Goal: Obtain resource: Download file/media

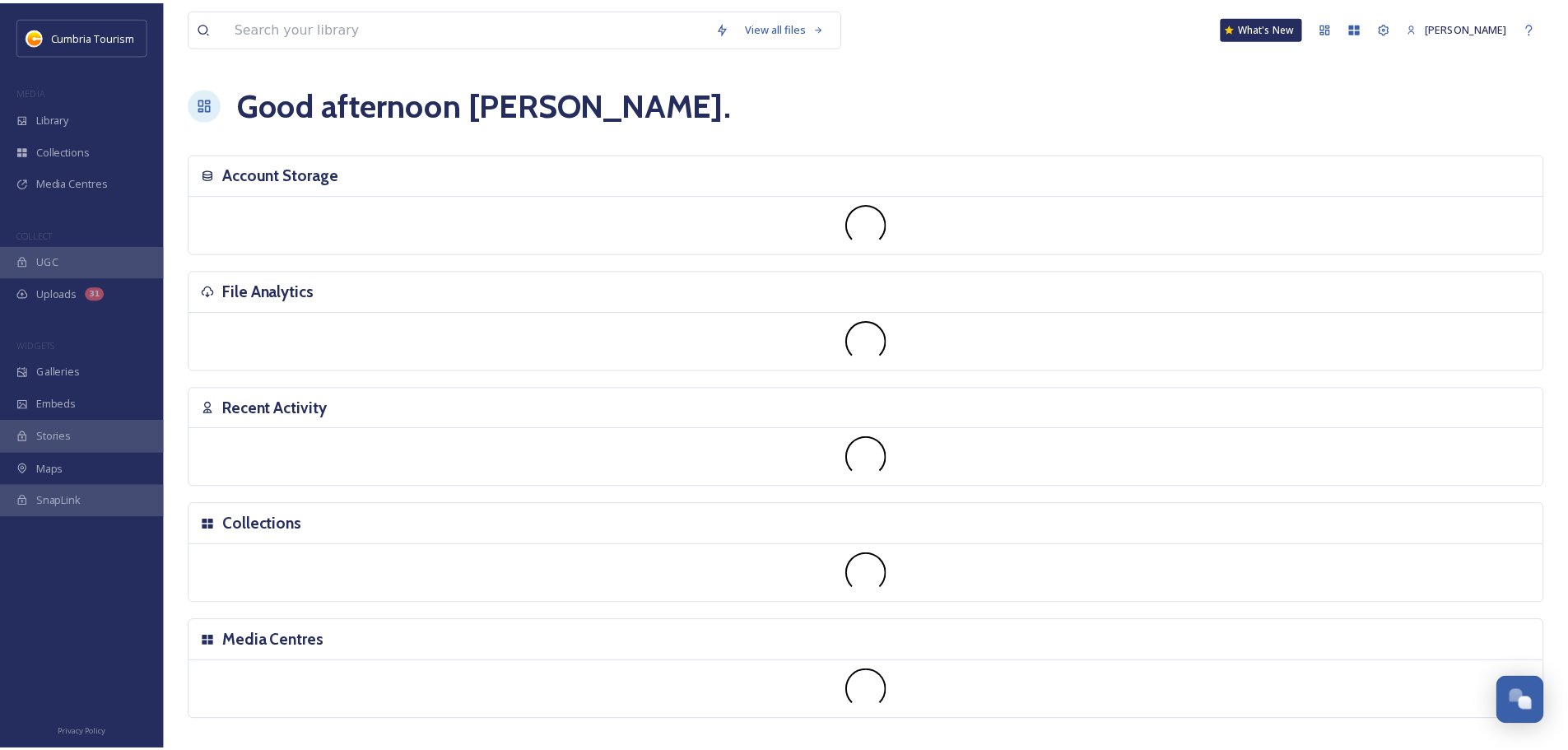
scroll to position [6456, 0]
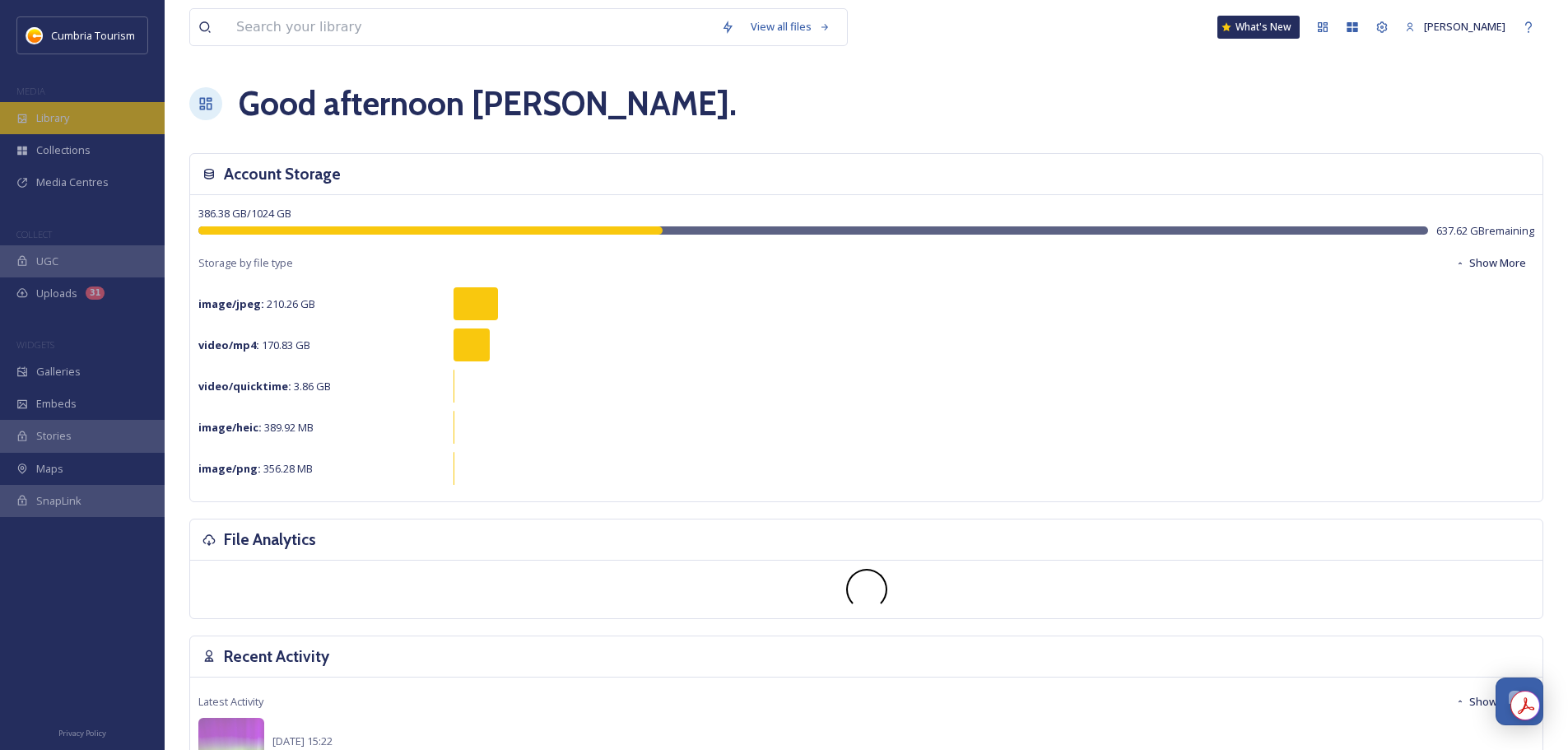
drag, startPoint x: 52, startPoint y: 113, endPoint x: 65, endPoint y: 104, distance: 15.8
click at [54, 113] on span "Library" at bounding box center [53, 118] width 33 height 16
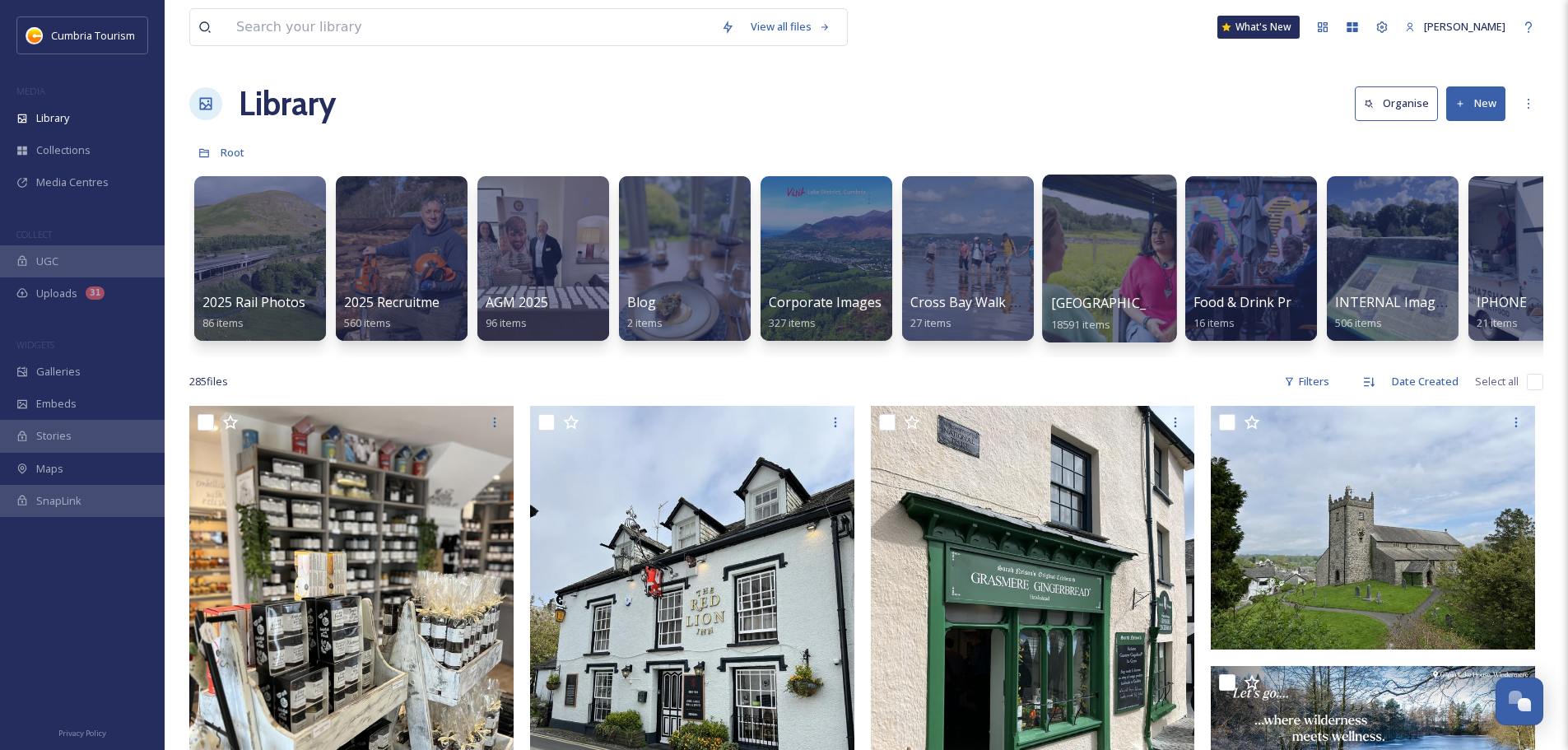
click at [1083, 303] on span "[GEOGRAPHIC_DATA]" at bounding box center [1119, 303] width 135 height 18
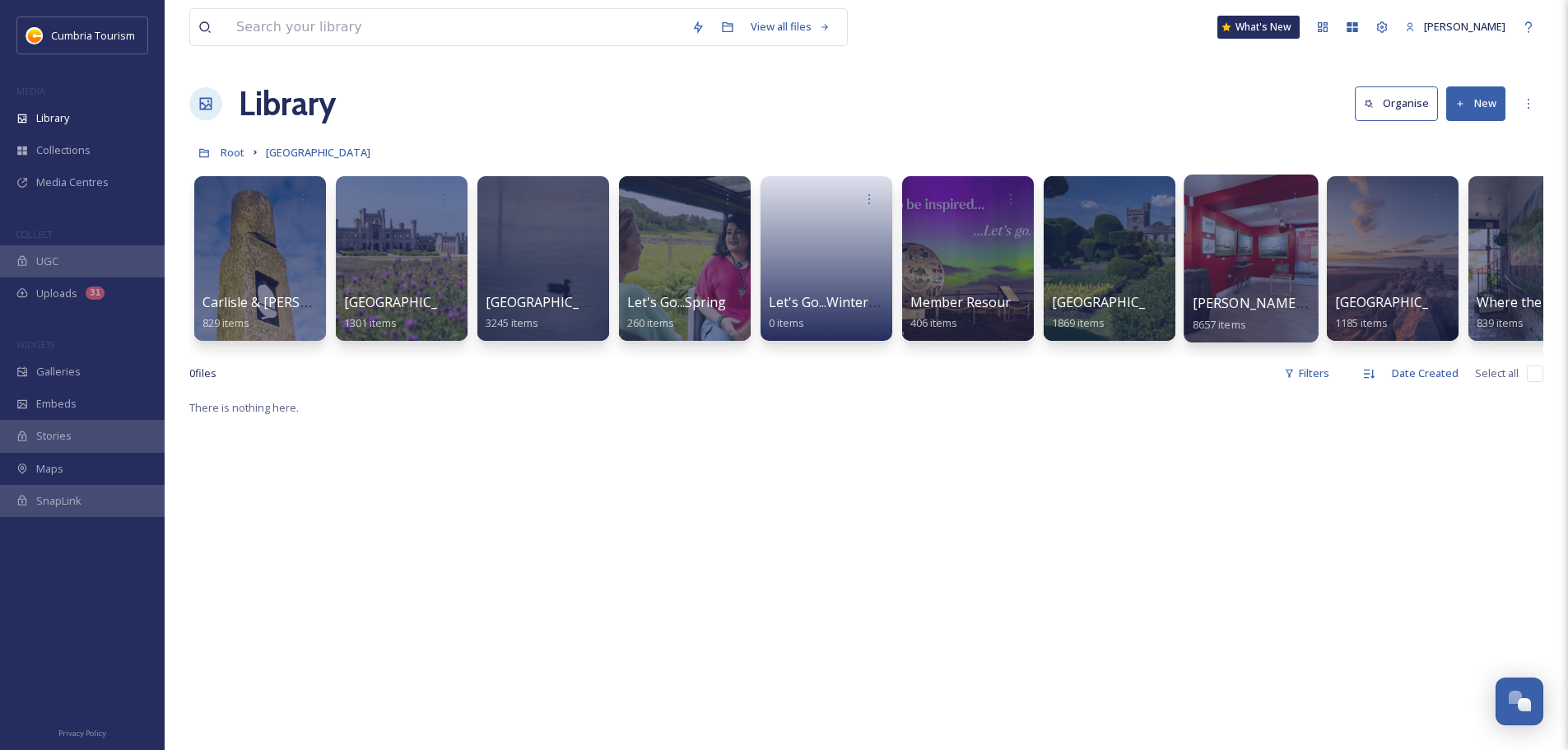
click at [1288, 304] on span "[PERSON_NAME] Uploads" at bounding box center [1274, 303] width 163 height 18
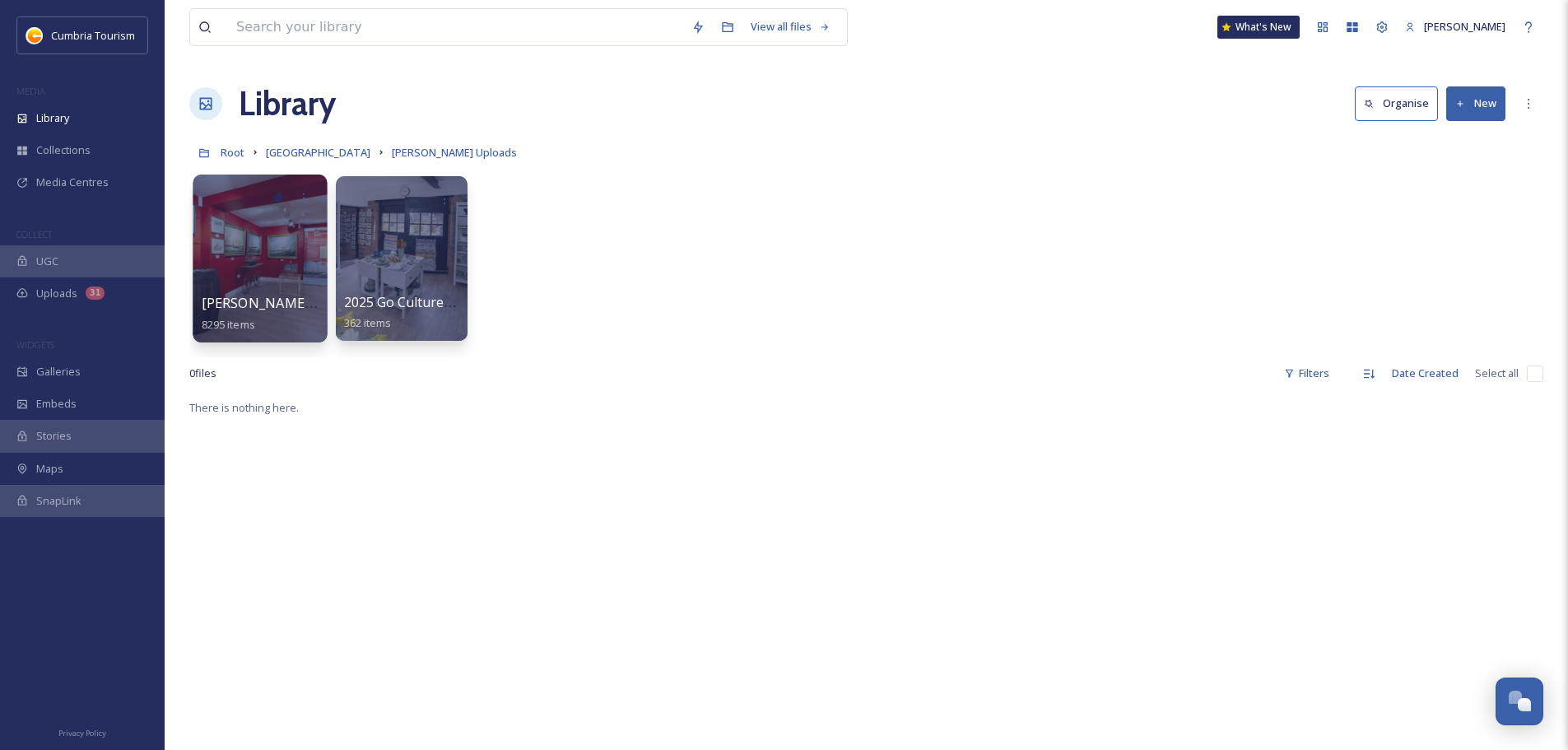
click at [264, 300] on span "[PERSON_NAME] Uploads - [DATE]" at bounding box center [310, 303] width 219 height 18
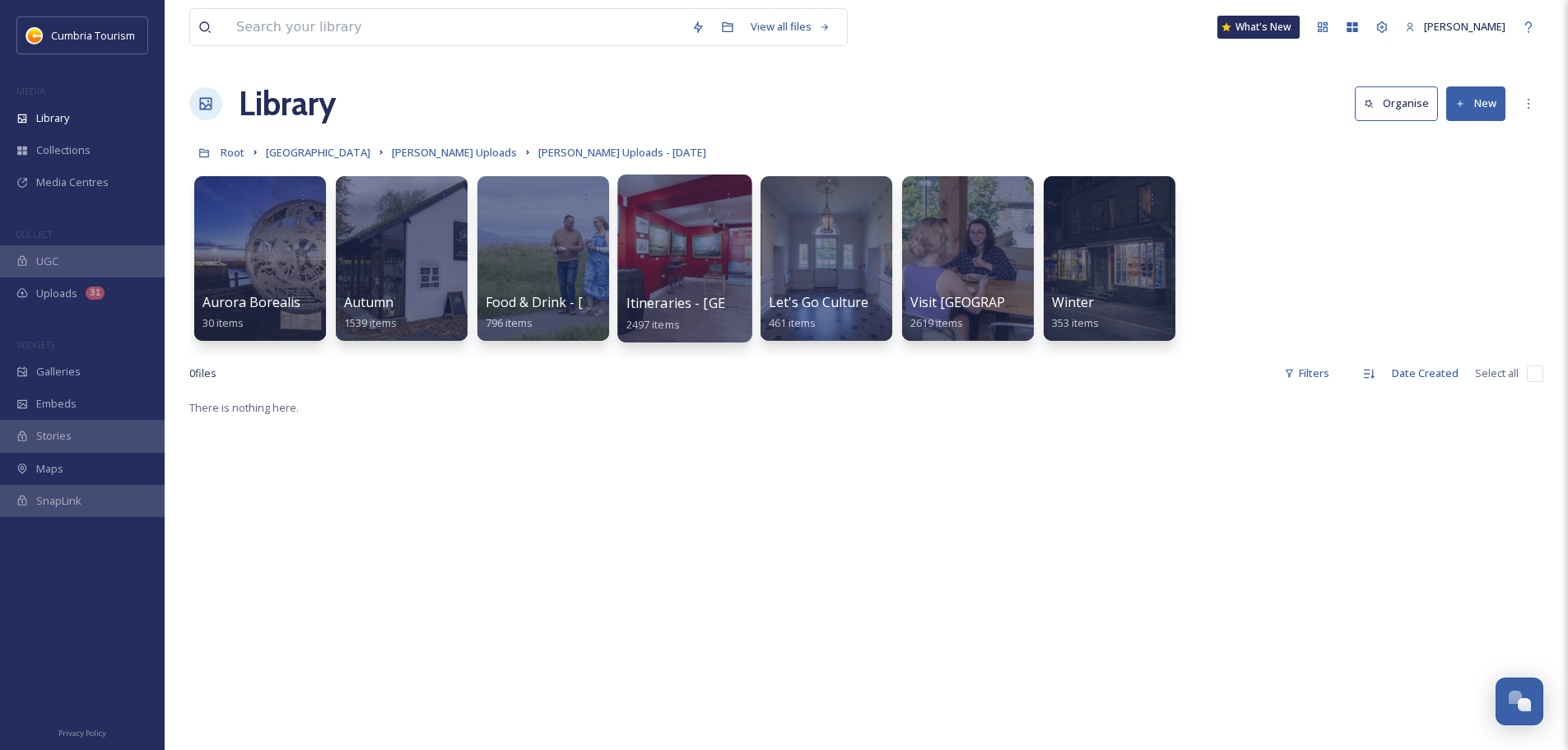
click at [685, 296] on span "Itineraries - [GEOGRAPHIC_DATA]" at bounding box center [733, 303] width 212 height 18
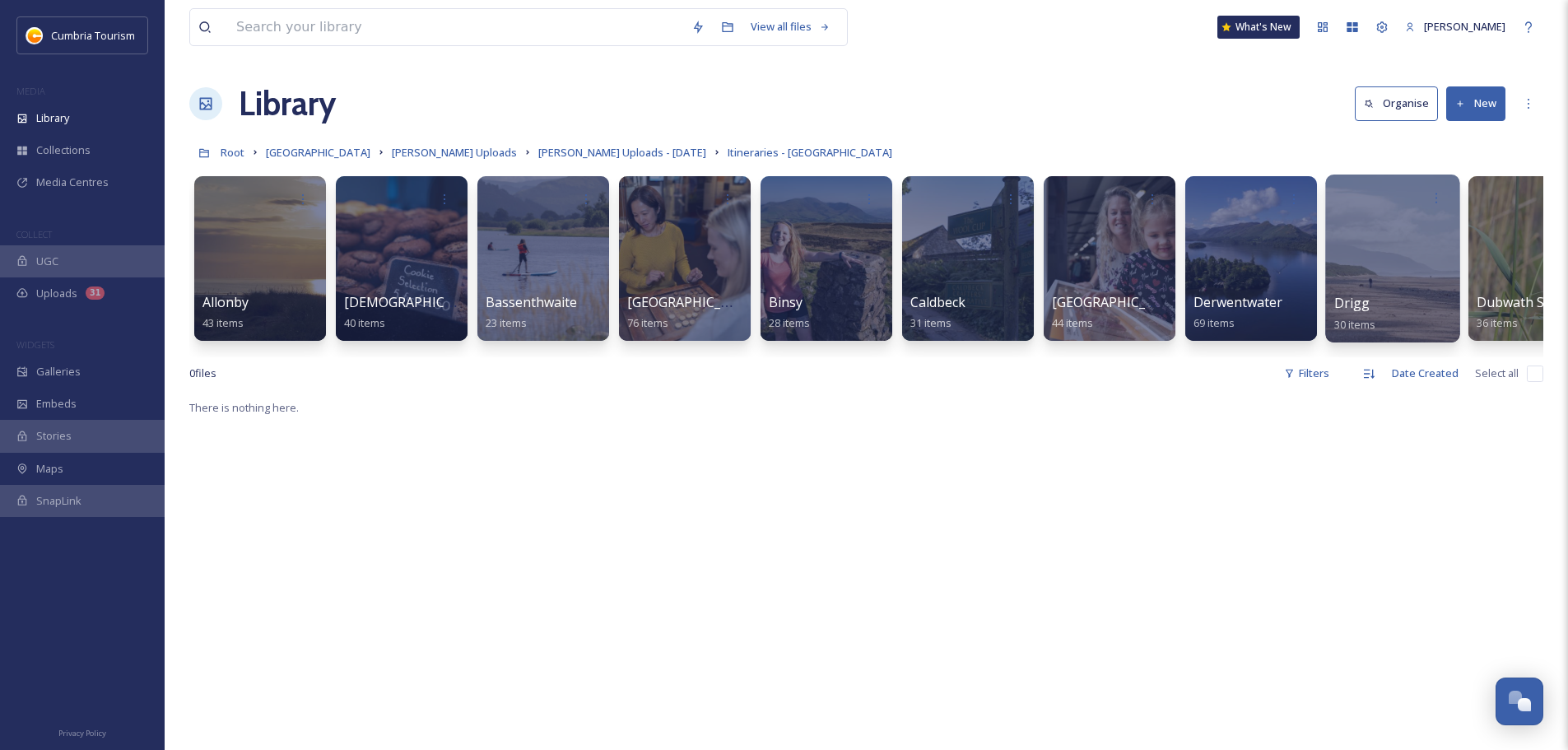
click at [1373, 292] on div at bounding box center [1391, 258] width 134 height 168
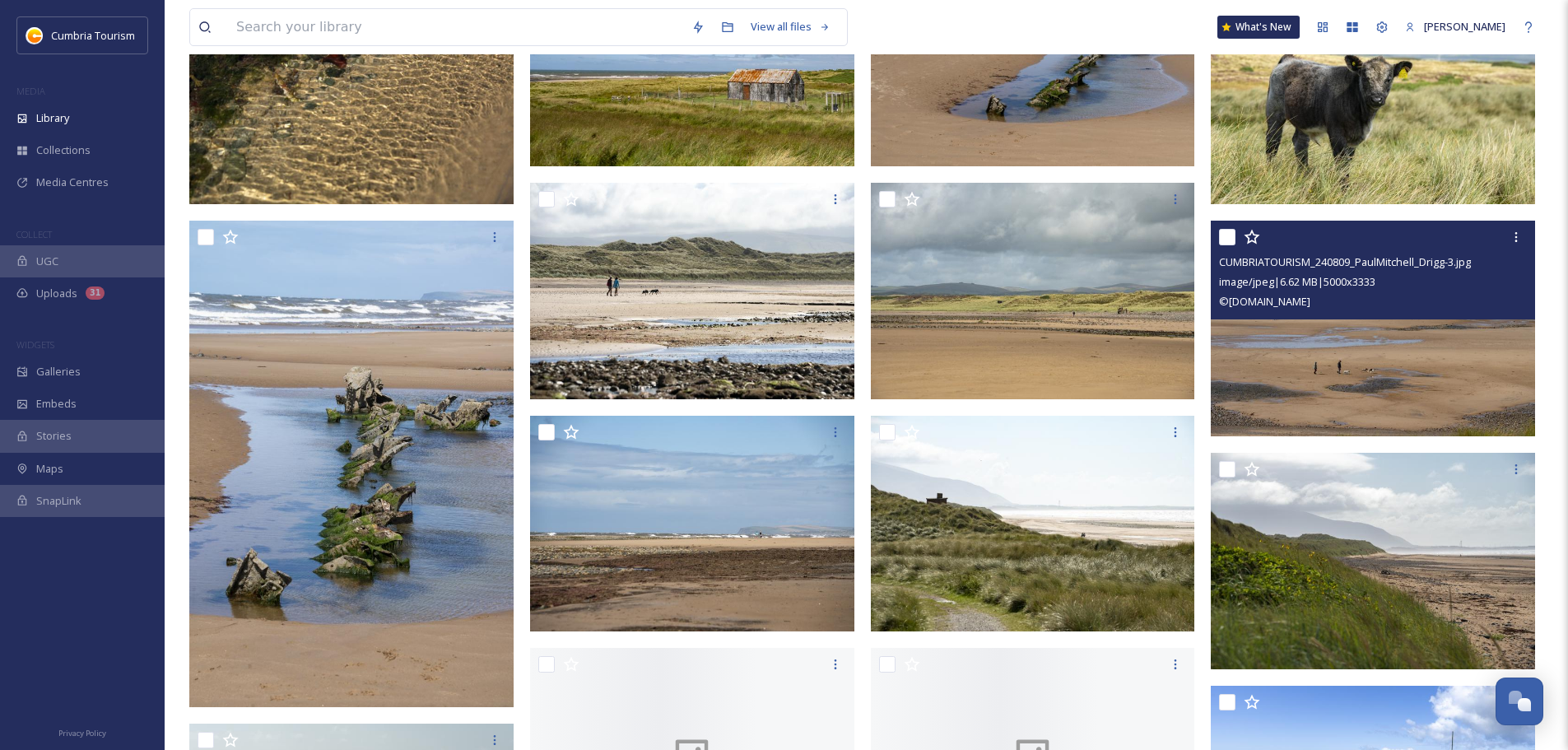
scroll to position [741, 0]
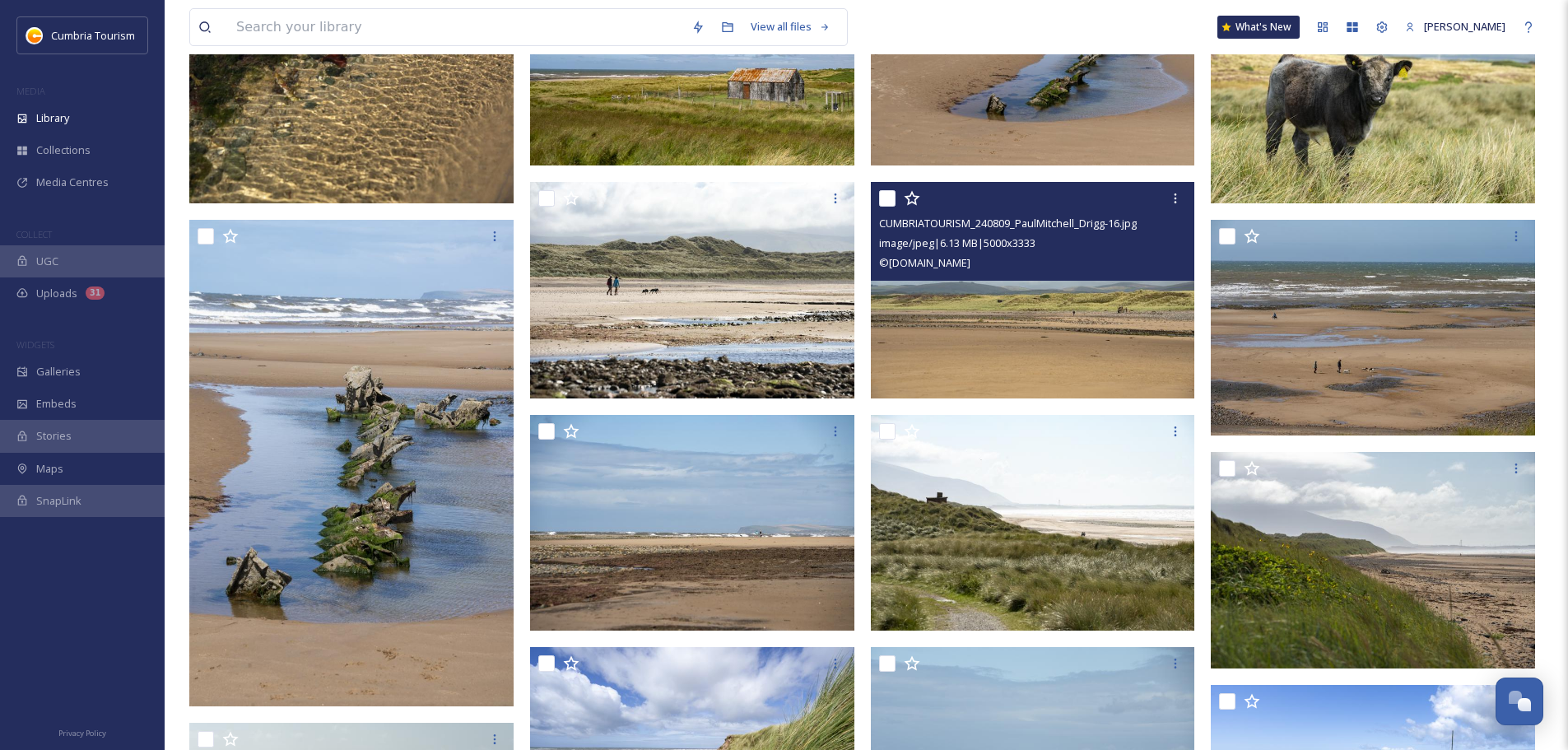
click at [931, 322] on img at bounding box center [1032, 290] width 324 height 216
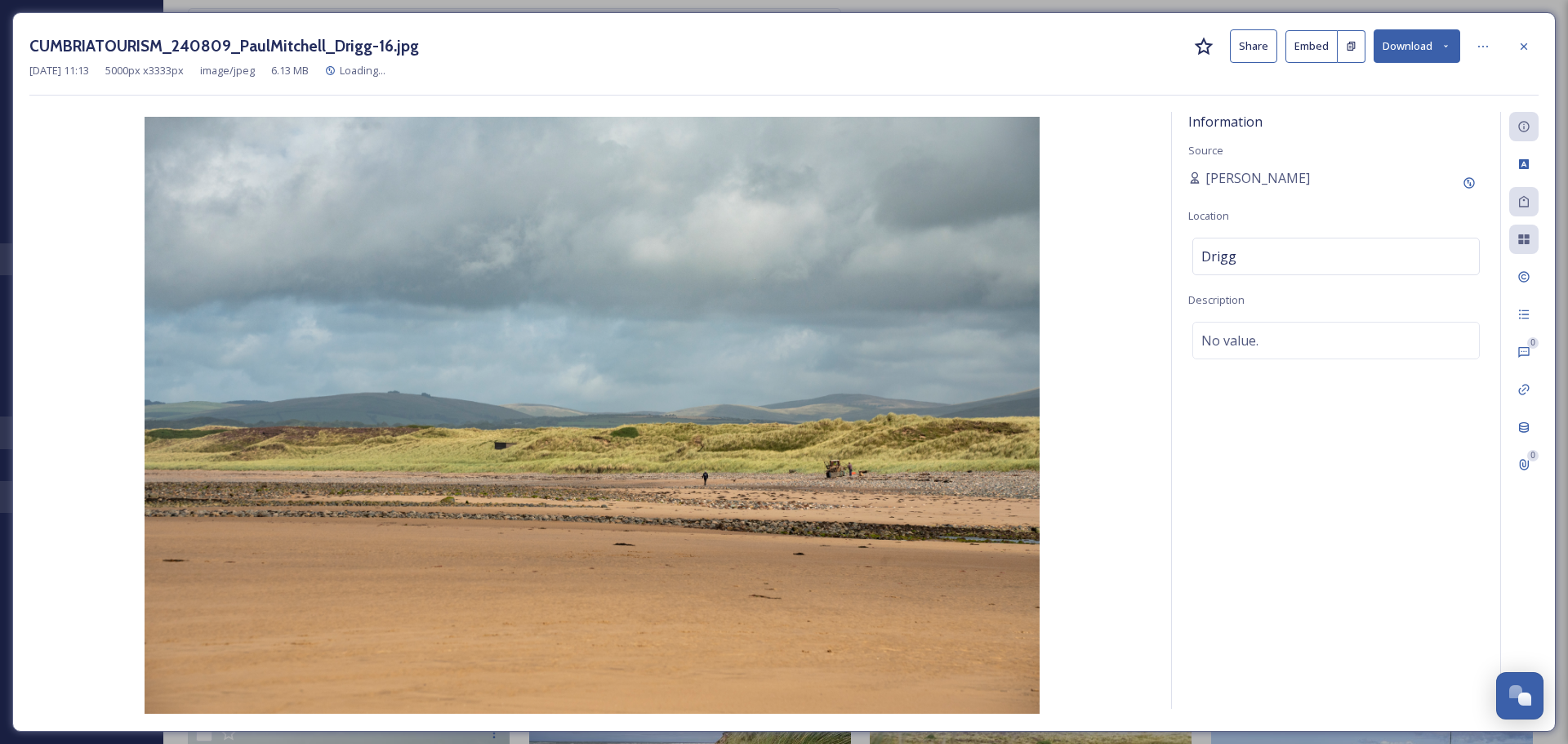
click at [1417, 40] on button "Download" at bounding box center [1417, 46] width 87 height 33
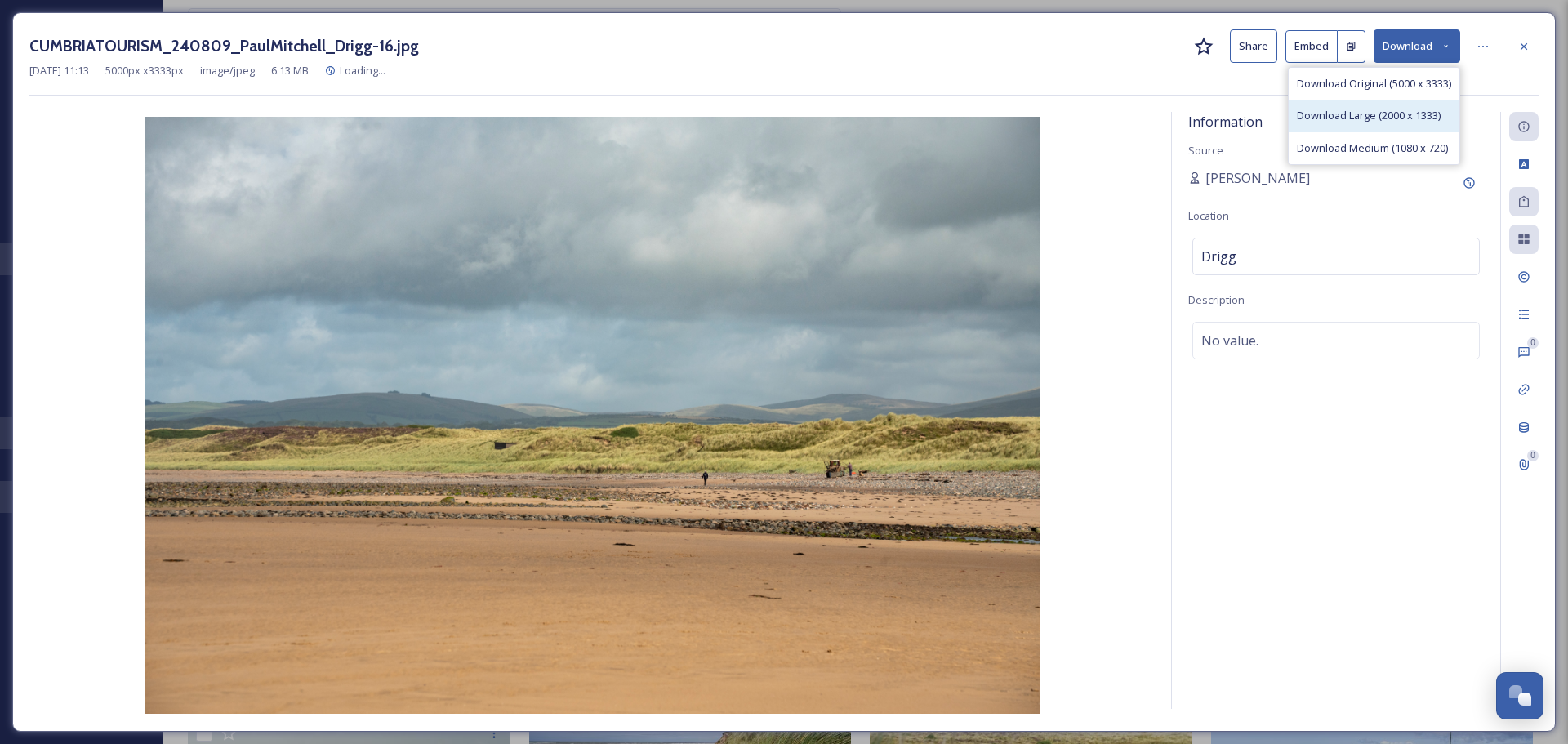
click at [1393, 99] on div "Download Large (2000 x 1333)" at bounding box center [1373, 115] width 170 height 31
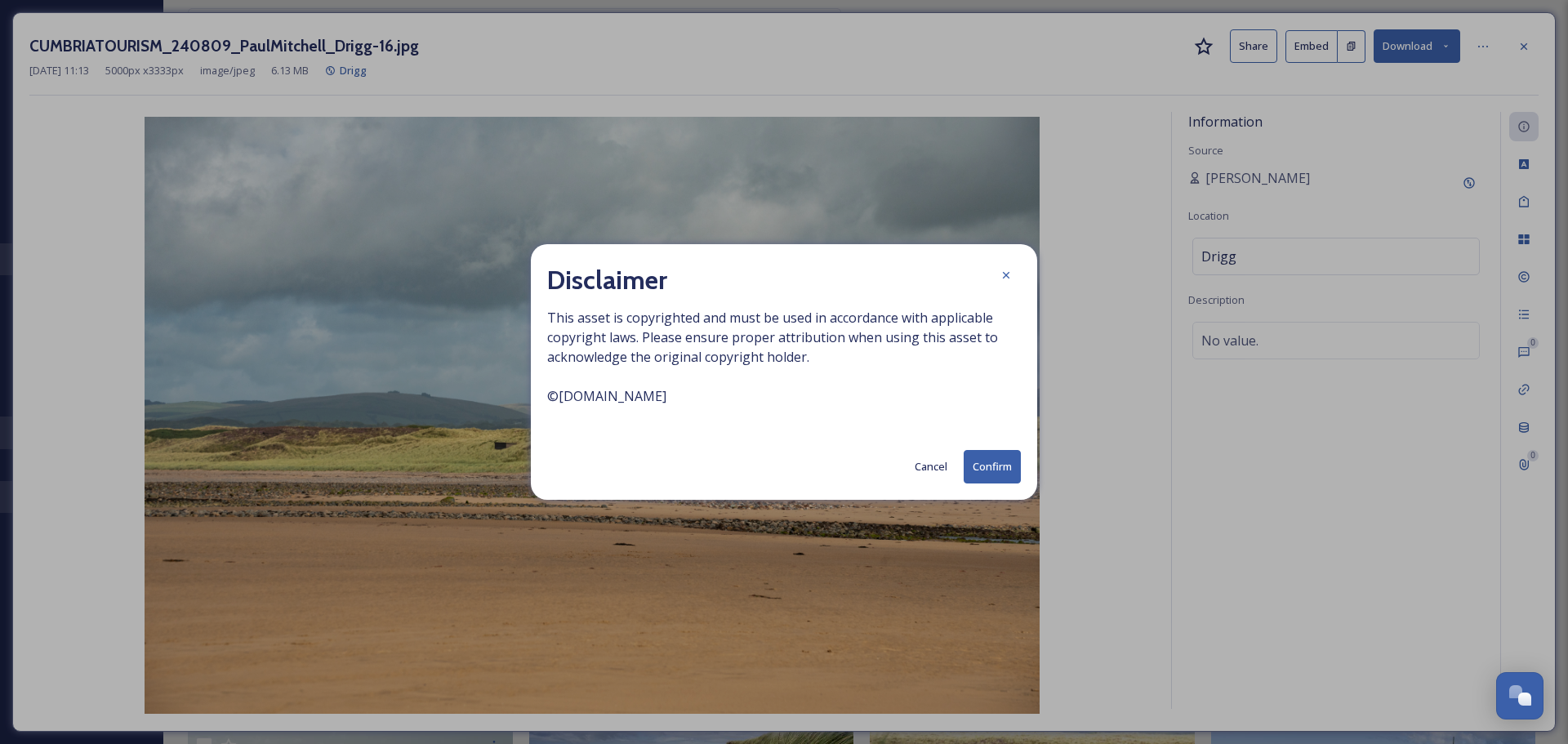
click at [1008, 477] on button "Confirm" at bounding box center [992, 466] width 57 height 33
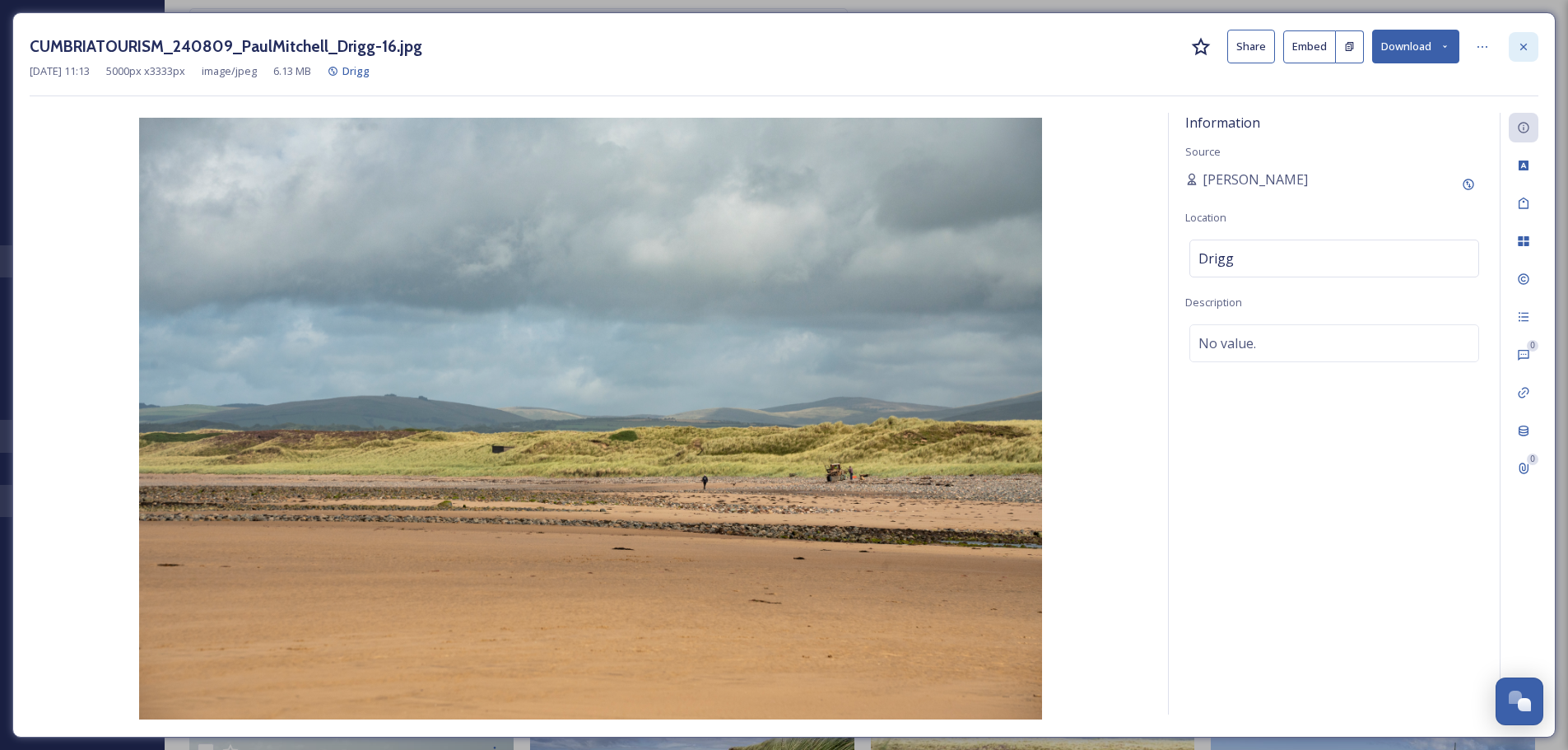
click at [1525, 41] on icon at bounding box center [1523, 47] width 13 height 13
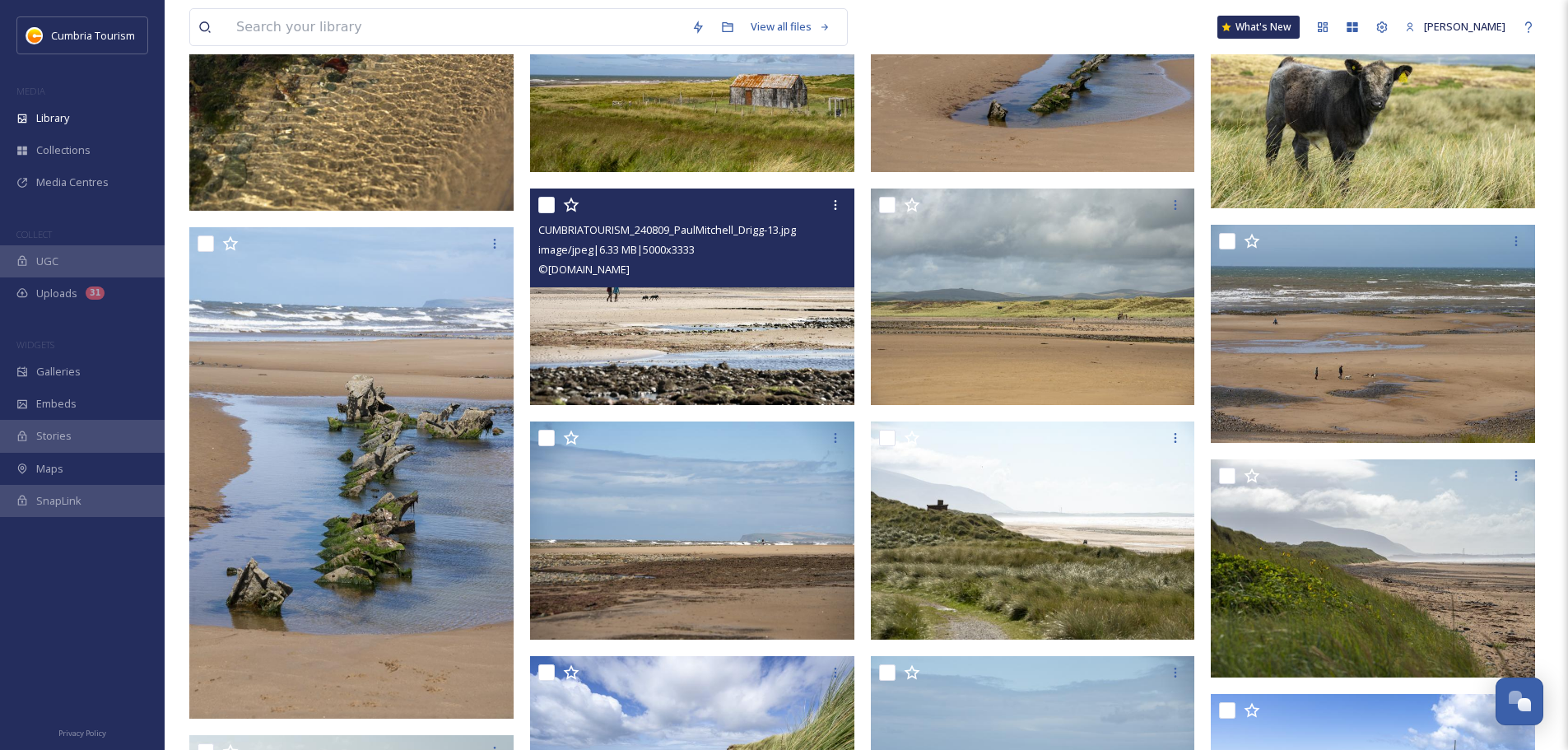
click at [709, 330] on img at bounding box center [692, 297] width 324 height 216
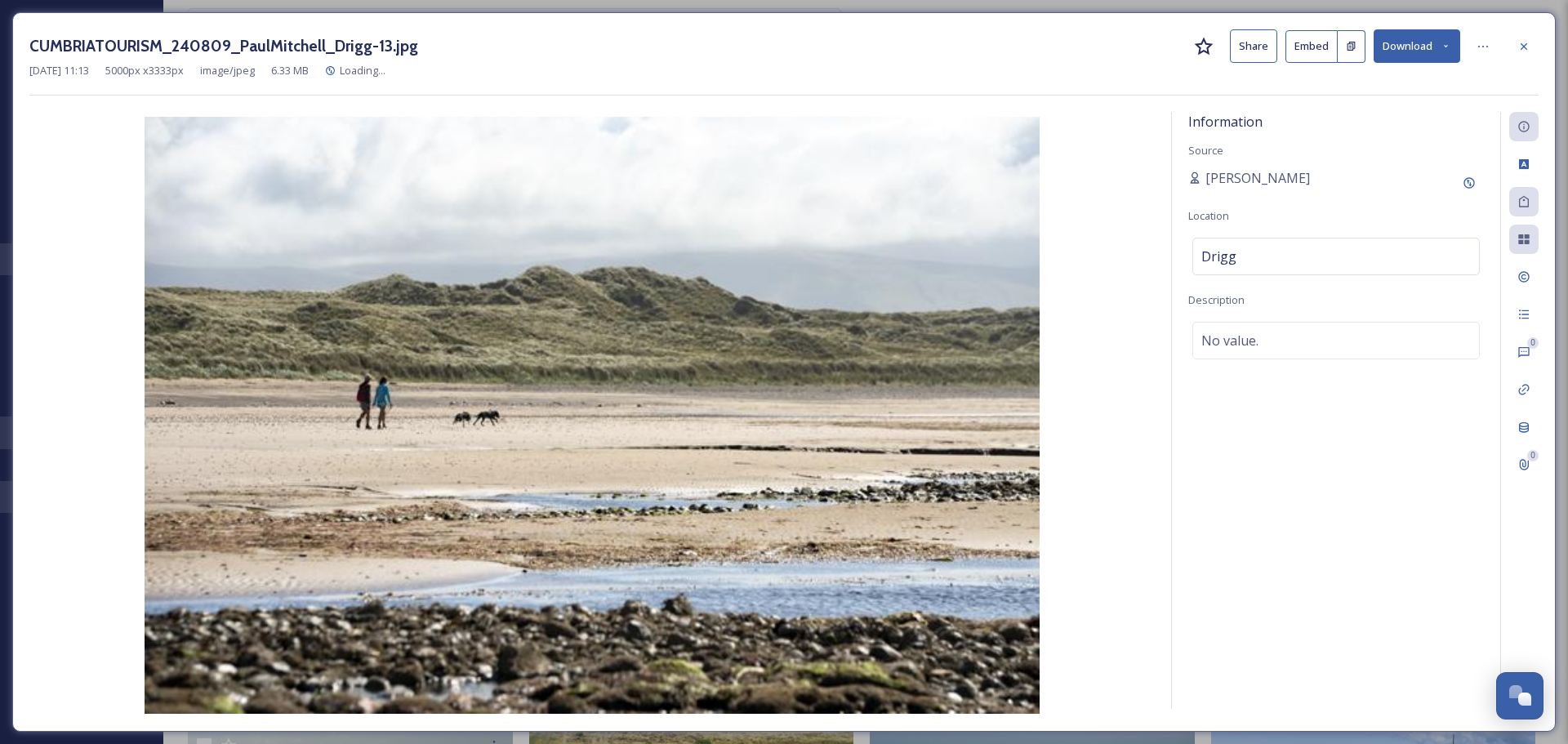
click at [1402, 57] on button "Download" at bounding box center [1417, 46] width 87 height 33
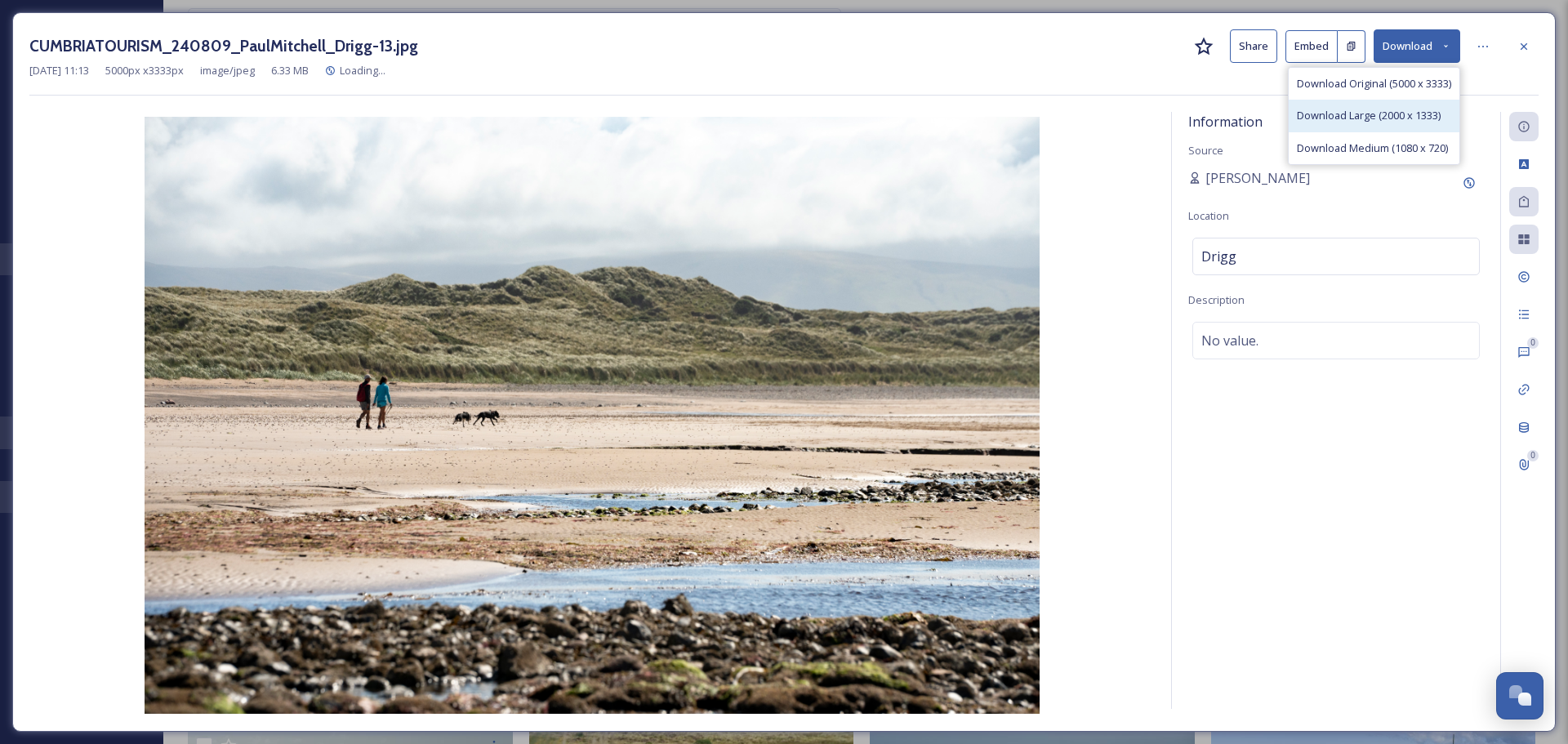
click at [1382, 108] on span "Download Large (2000 x 1333)" at bounding box center [1368, 116] width 144 height 16
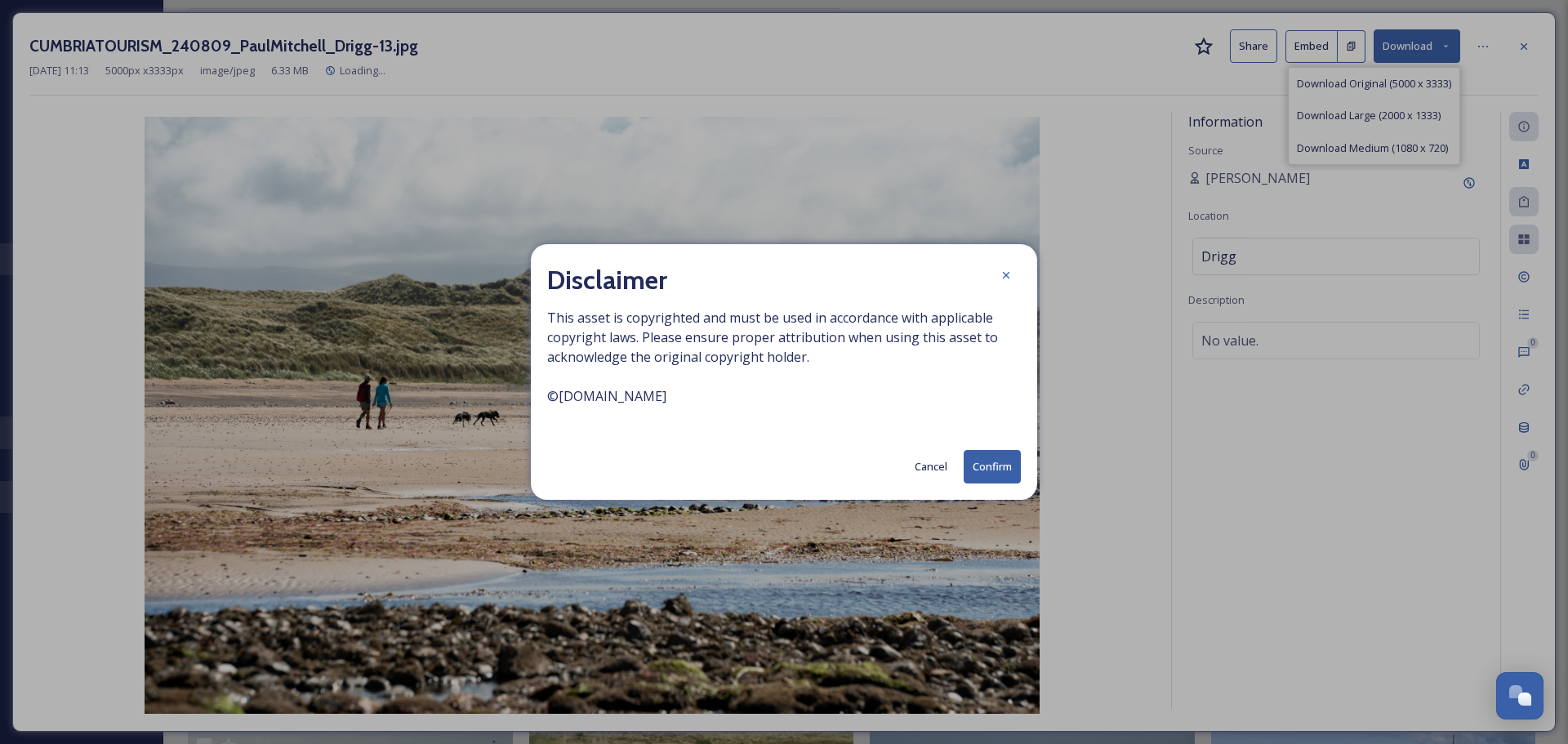
click at [999, 468] on button "Confirm" at bounding box center [992, 466] width 57 height 33
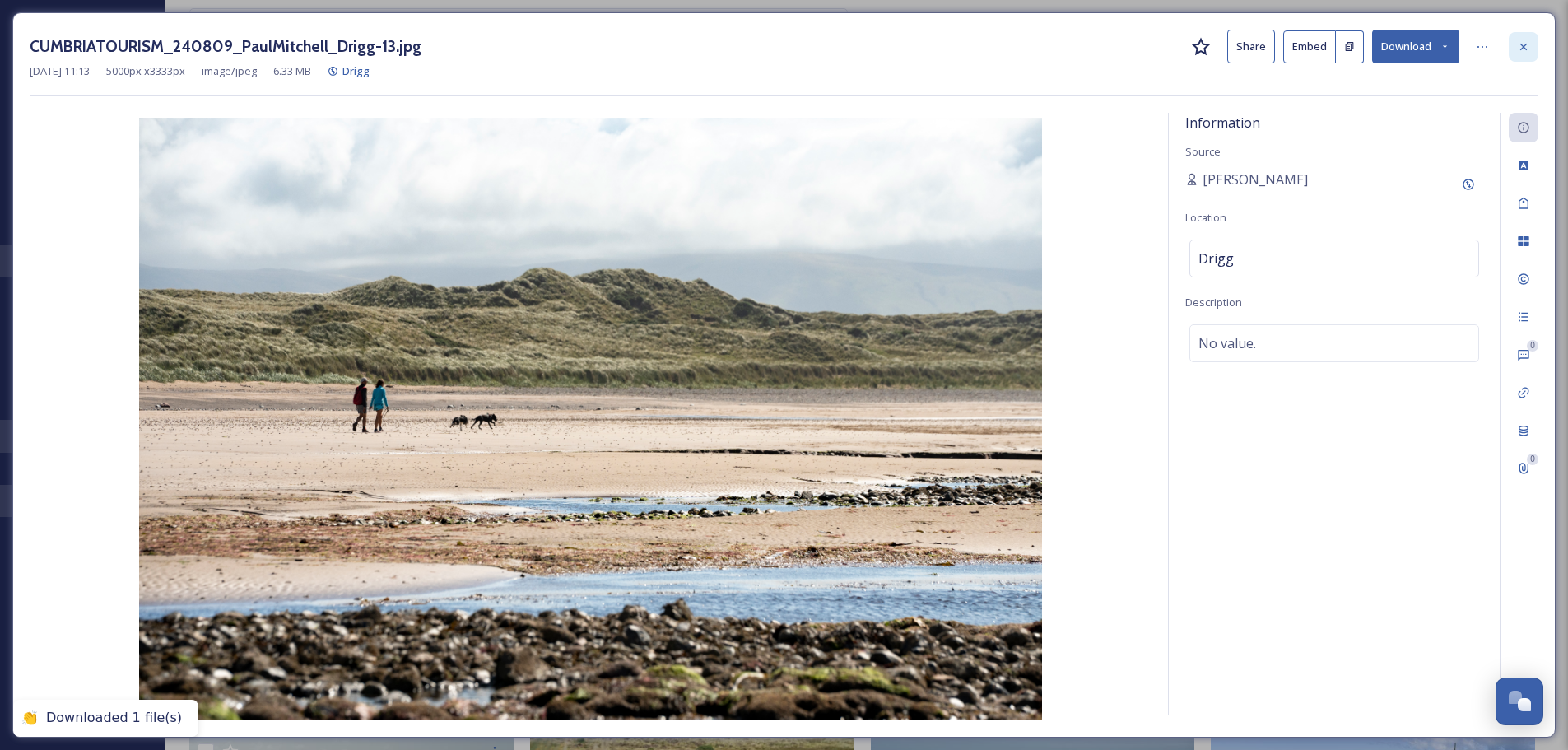
click at [1532, 48] on div at bounding box center [1523, 47] width 30 height 30
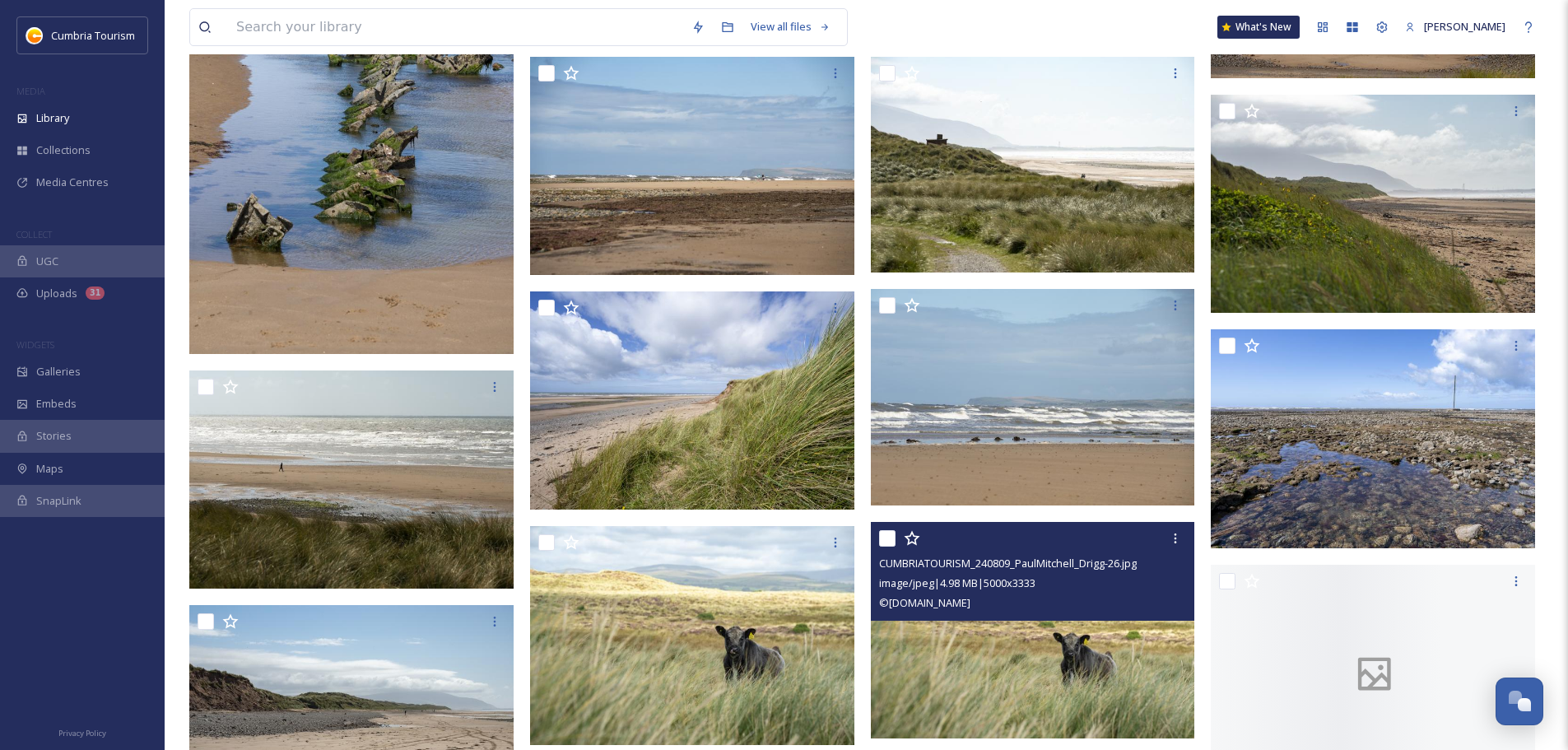
scroll to position [1153, 0]
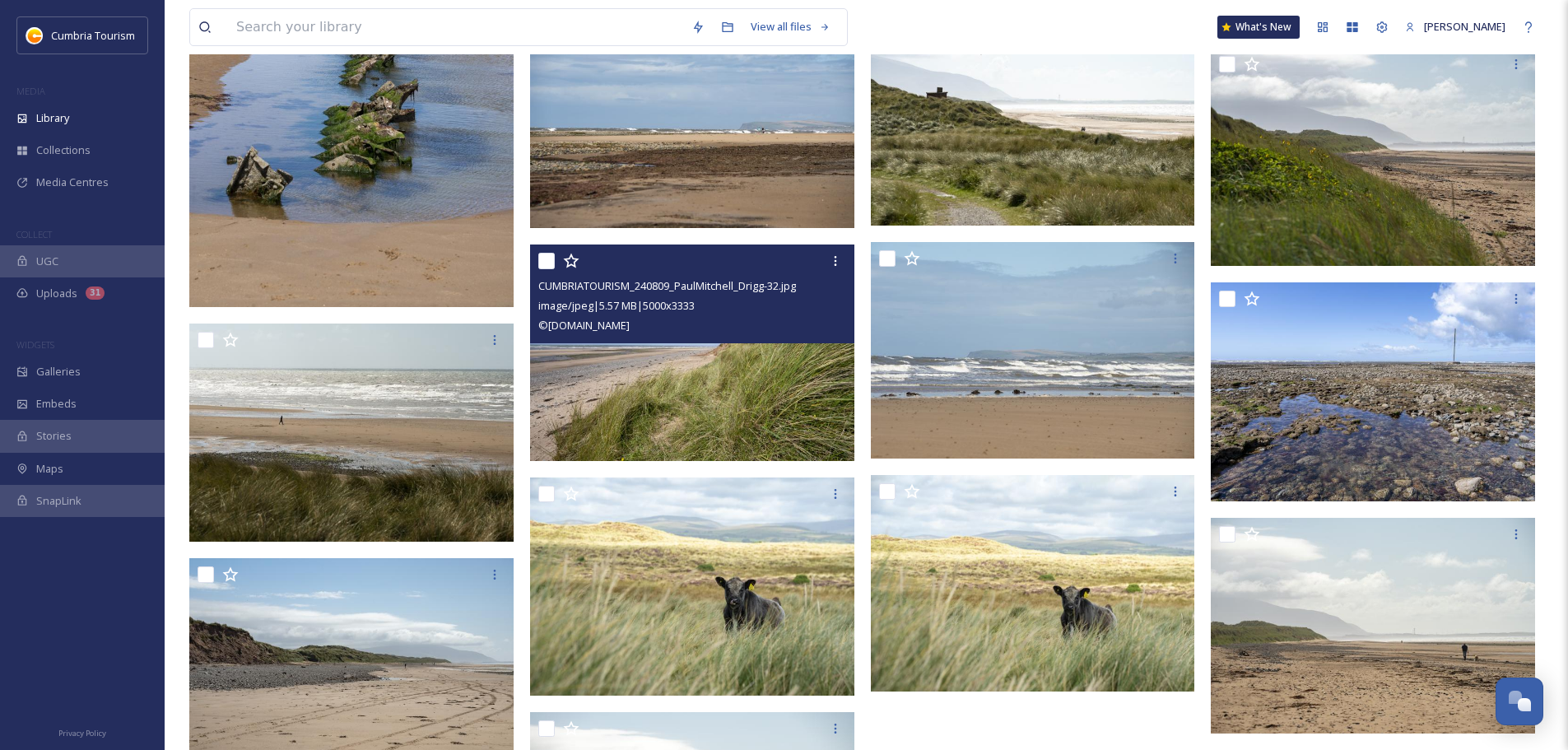
click at [793, 363] on img at bounding box center [692, 353] width 324 height 216
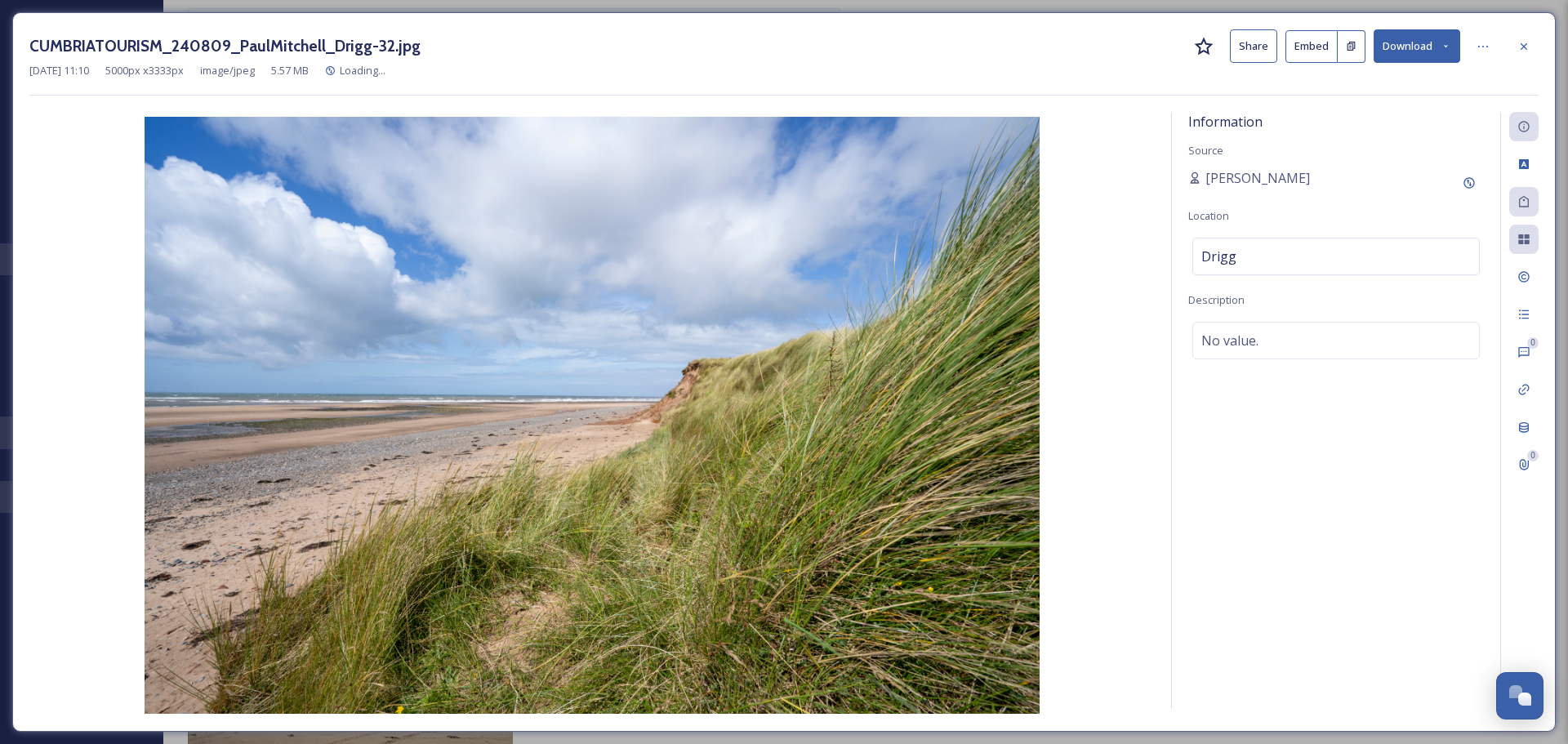
click at [1529, 29] on div "CUMBRIATOURISM_240809_PaulMitchell_Drigg-32.jpg Share Embed Download [DATE] 11:…" at bounding box center [783, 371] width 1543 height 719
click at [1530, 38] on div at bounding box center [1524, 46] width 30 height 30
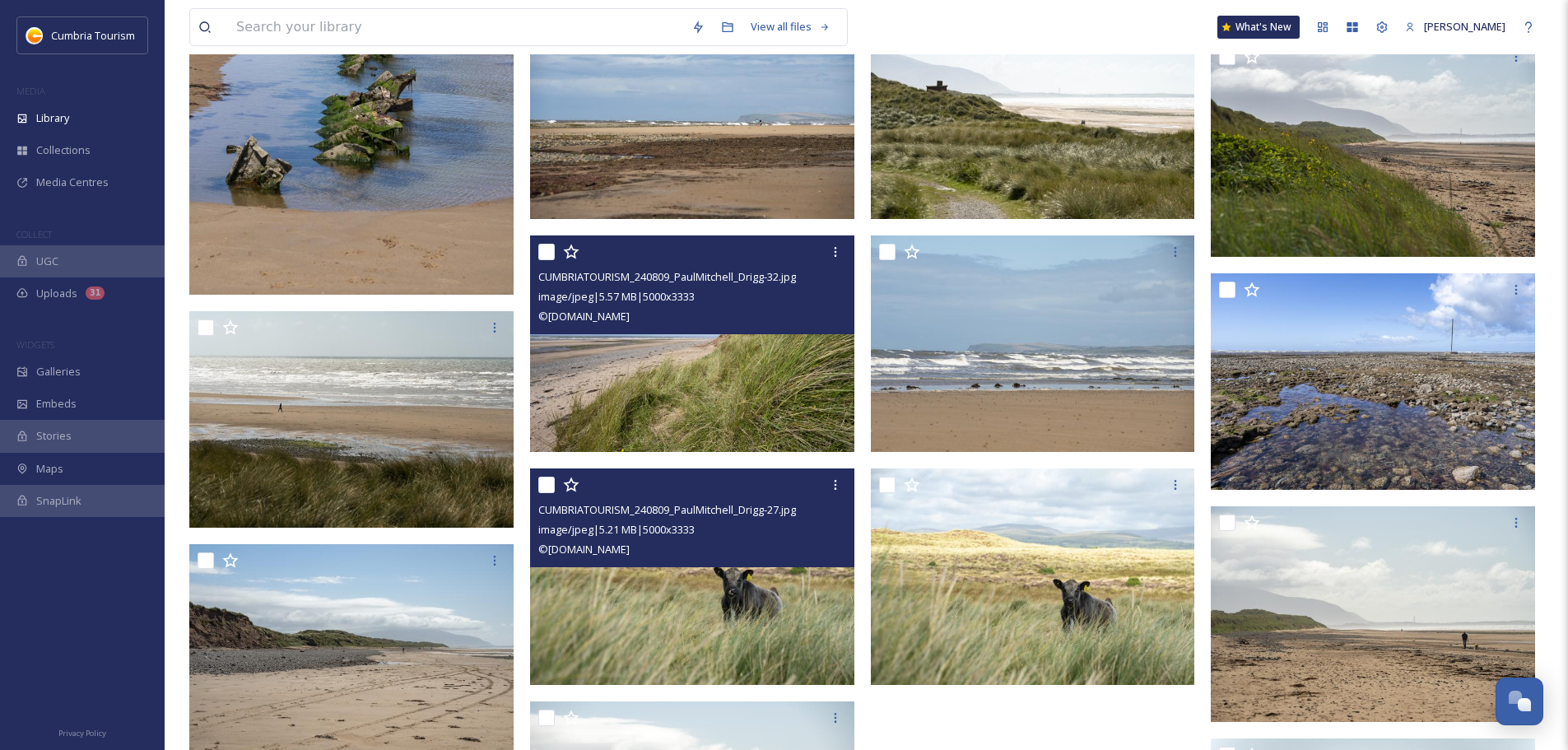
click at [780, 645] on img at bounding box center [692, 576] width 324 height 216
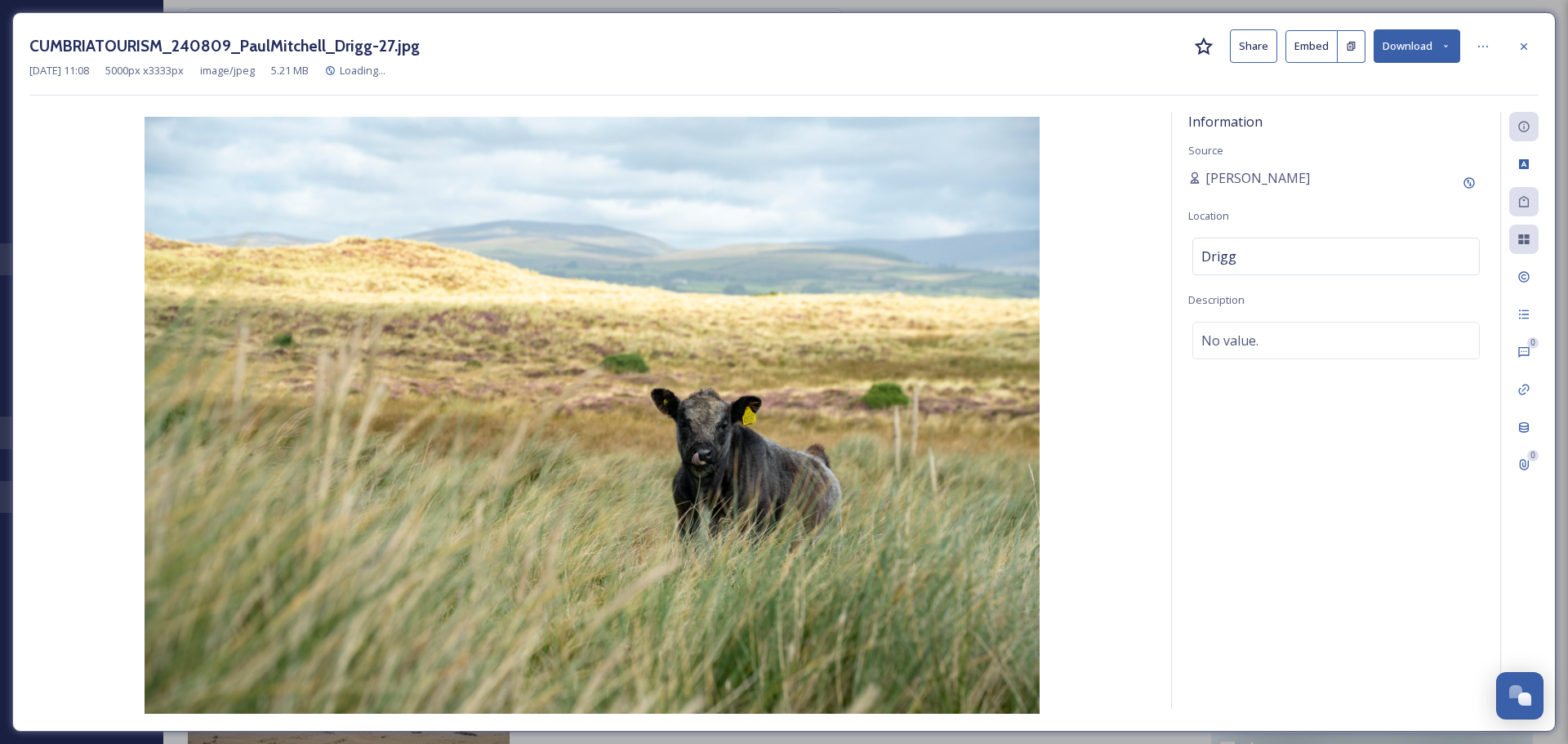
click at [1438, 36] on button "Download" at bounding box center [1417, 46] width 87 height 33
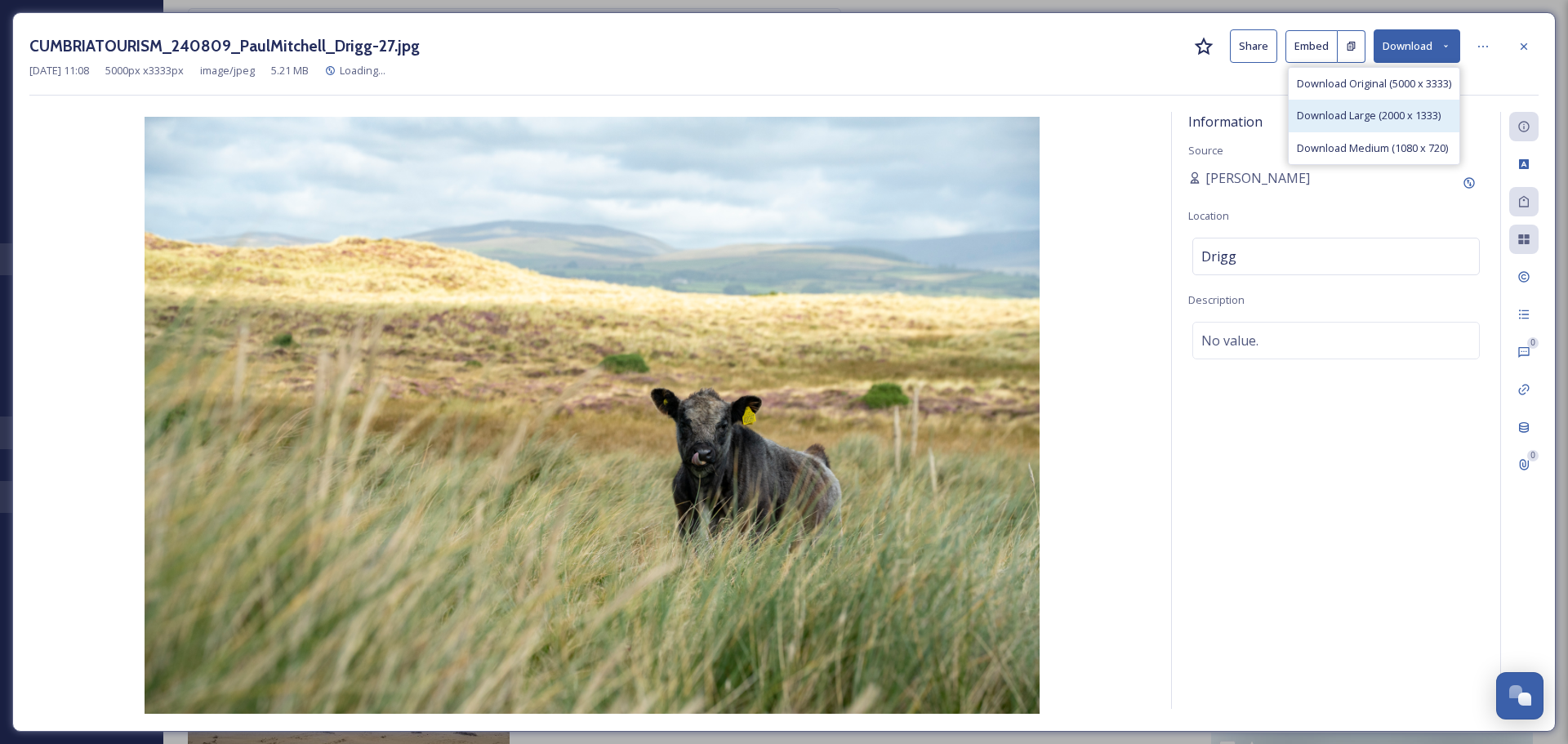
click at [1383, 114] on span "Download Large (2000 x 1333)" at bounding box center [1368, 116] width 144 height 16
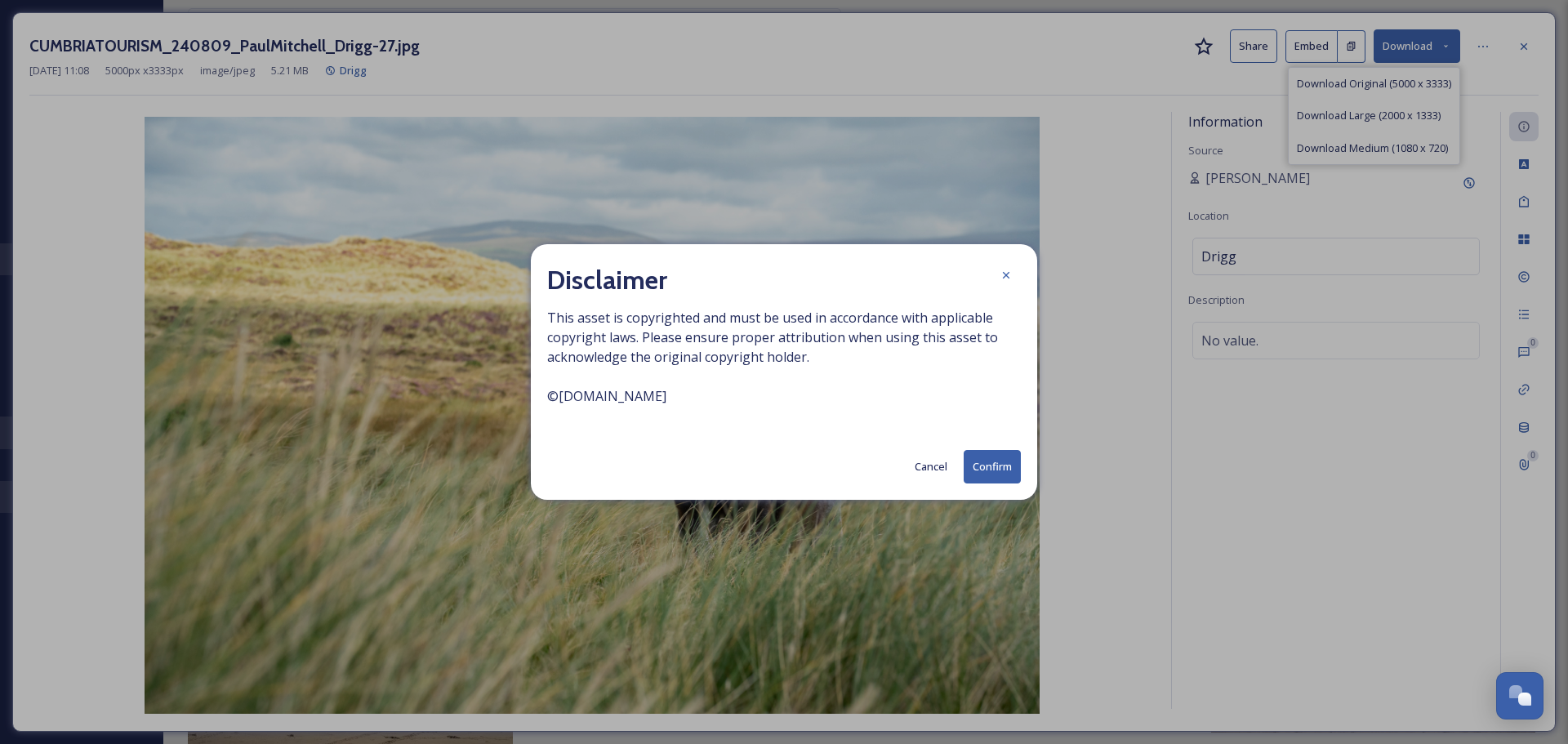
click at [988, 462] on button "Confirm" at bounding box center [992, 466] width 57 height 33
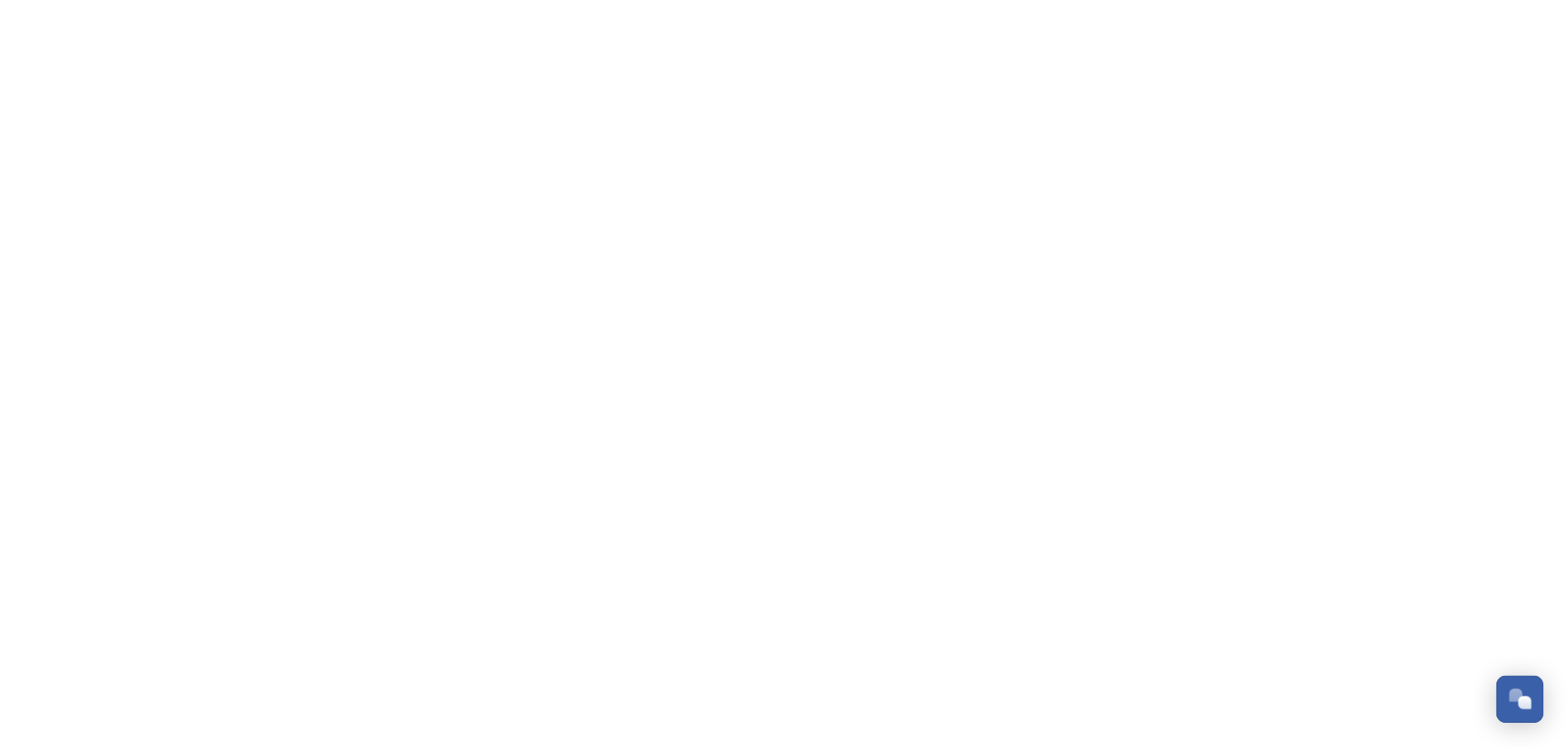
scroll to position [6456, 0]
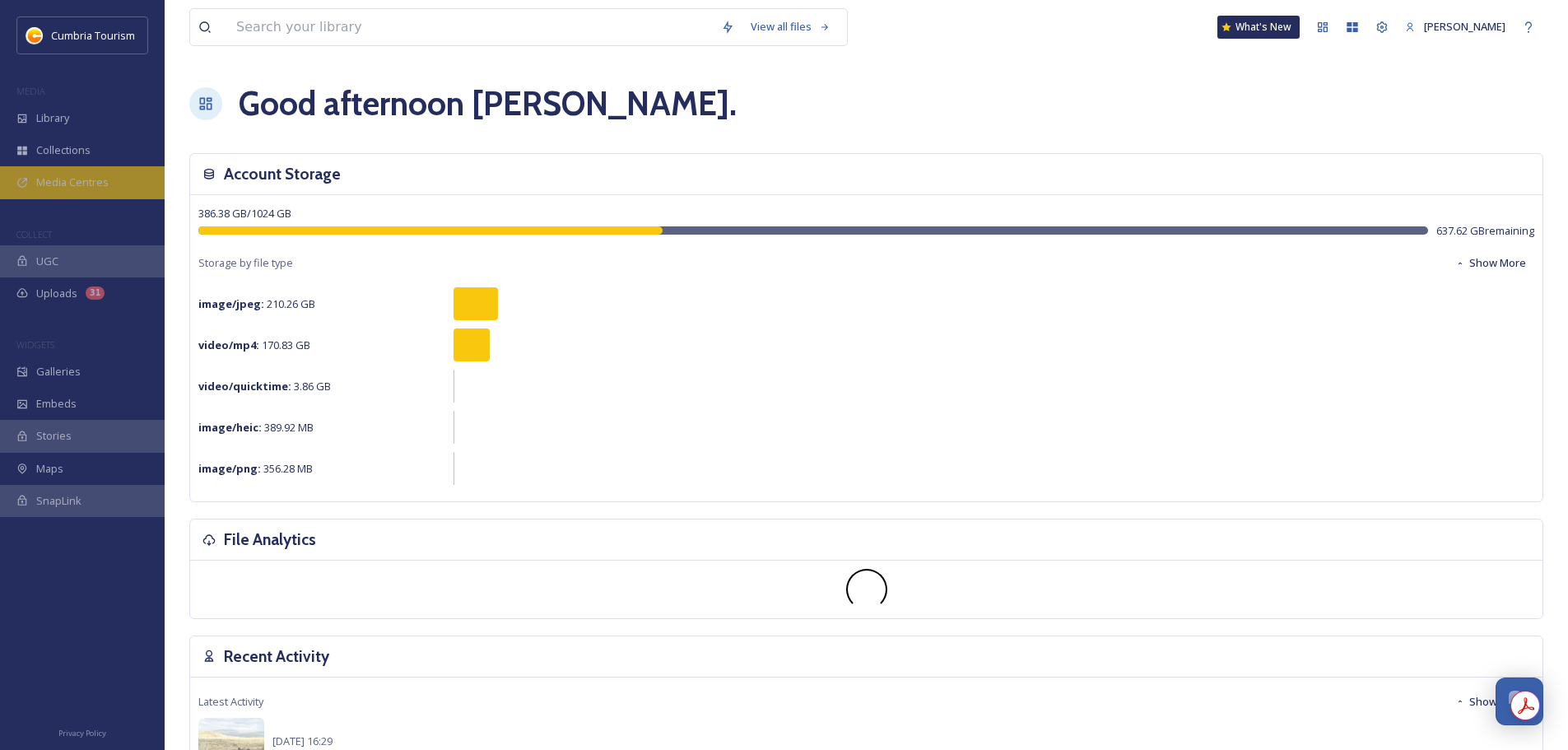
click at [117, 184] on div "Media Centres" at bounding box center [82, 183] width 165 height 32
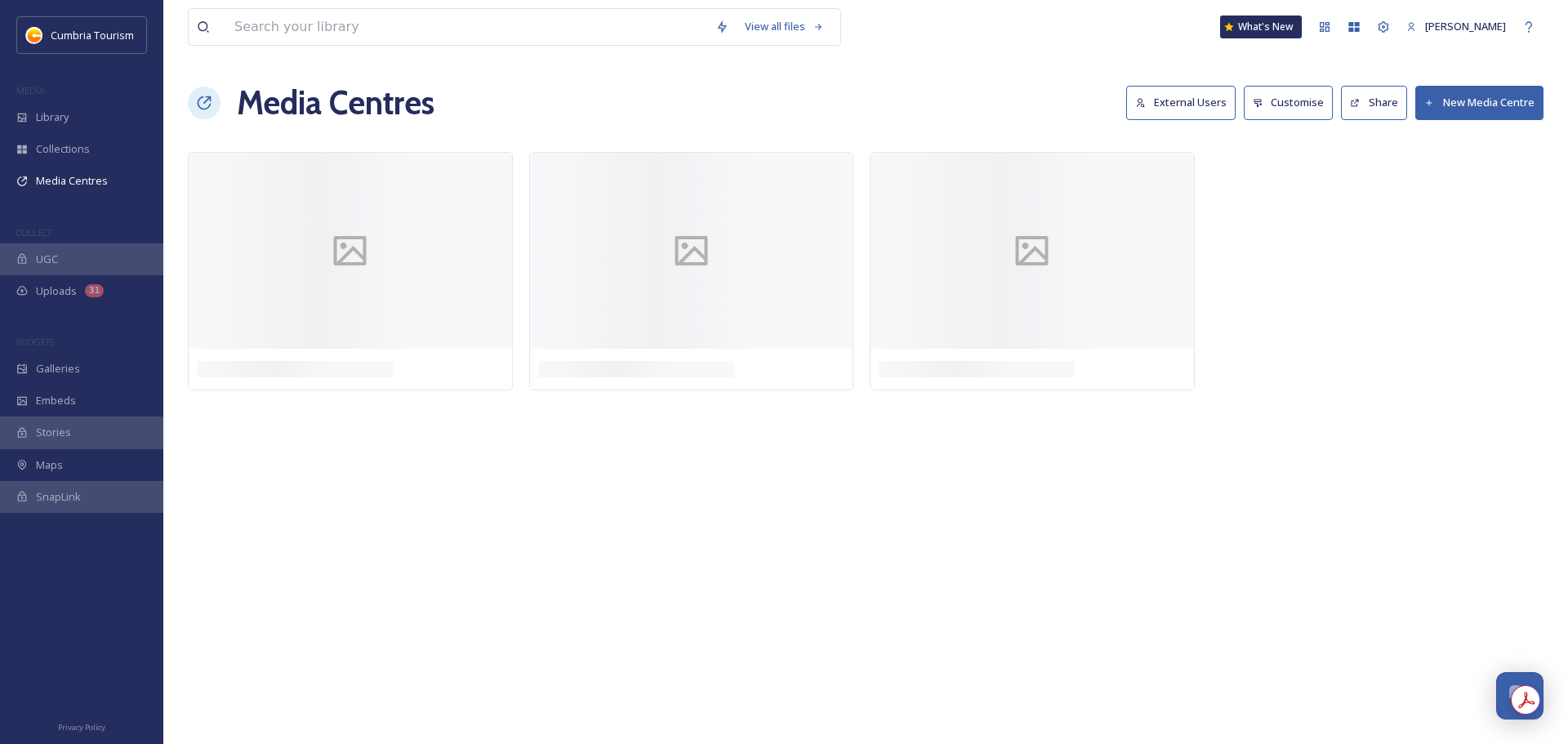
click at [1147, 109] on button "External Users" at bounding box center [1180, 102] width 109 height 33
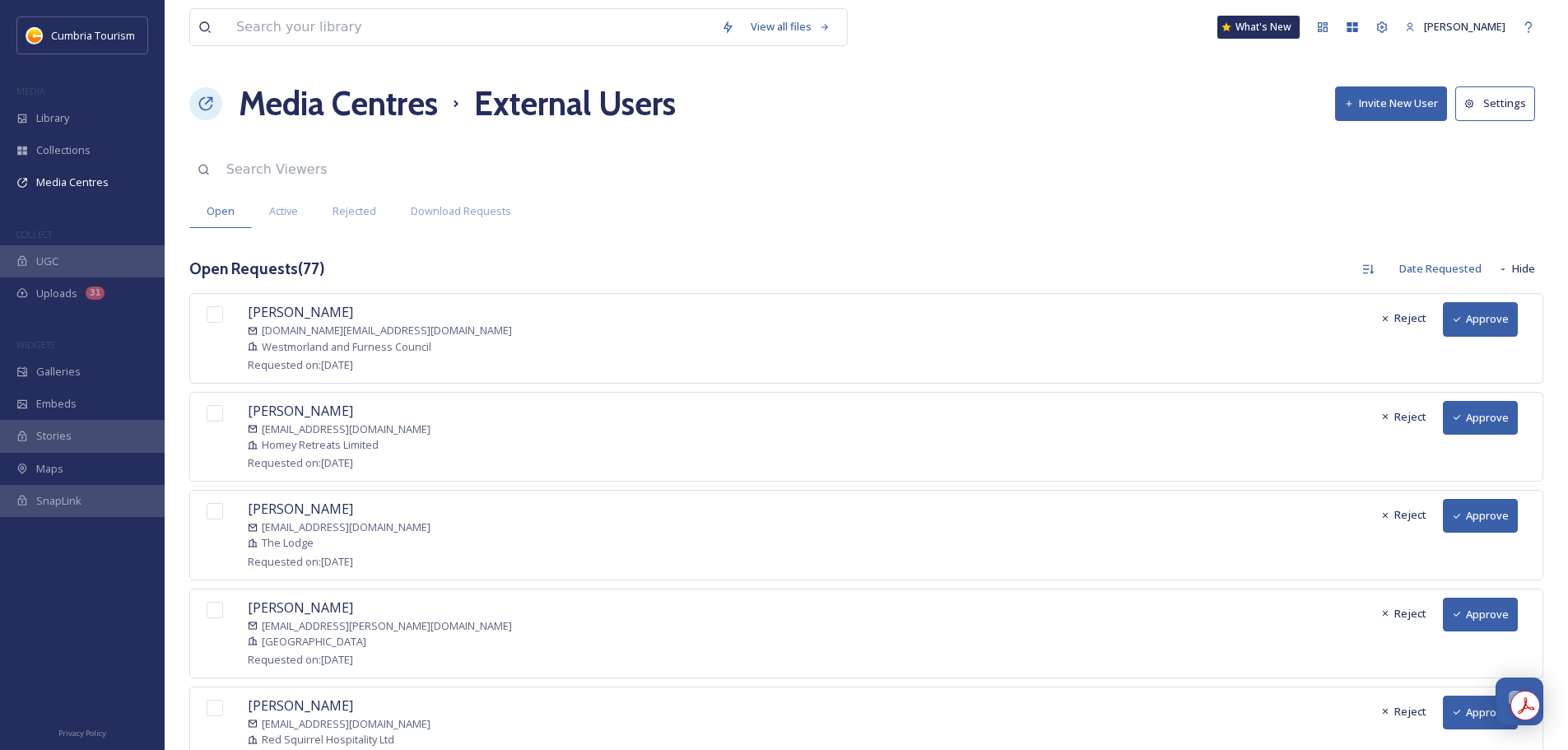
click at [1482, 317] on button "Approve" at bounding box center [1481, 319] width 75 height 34
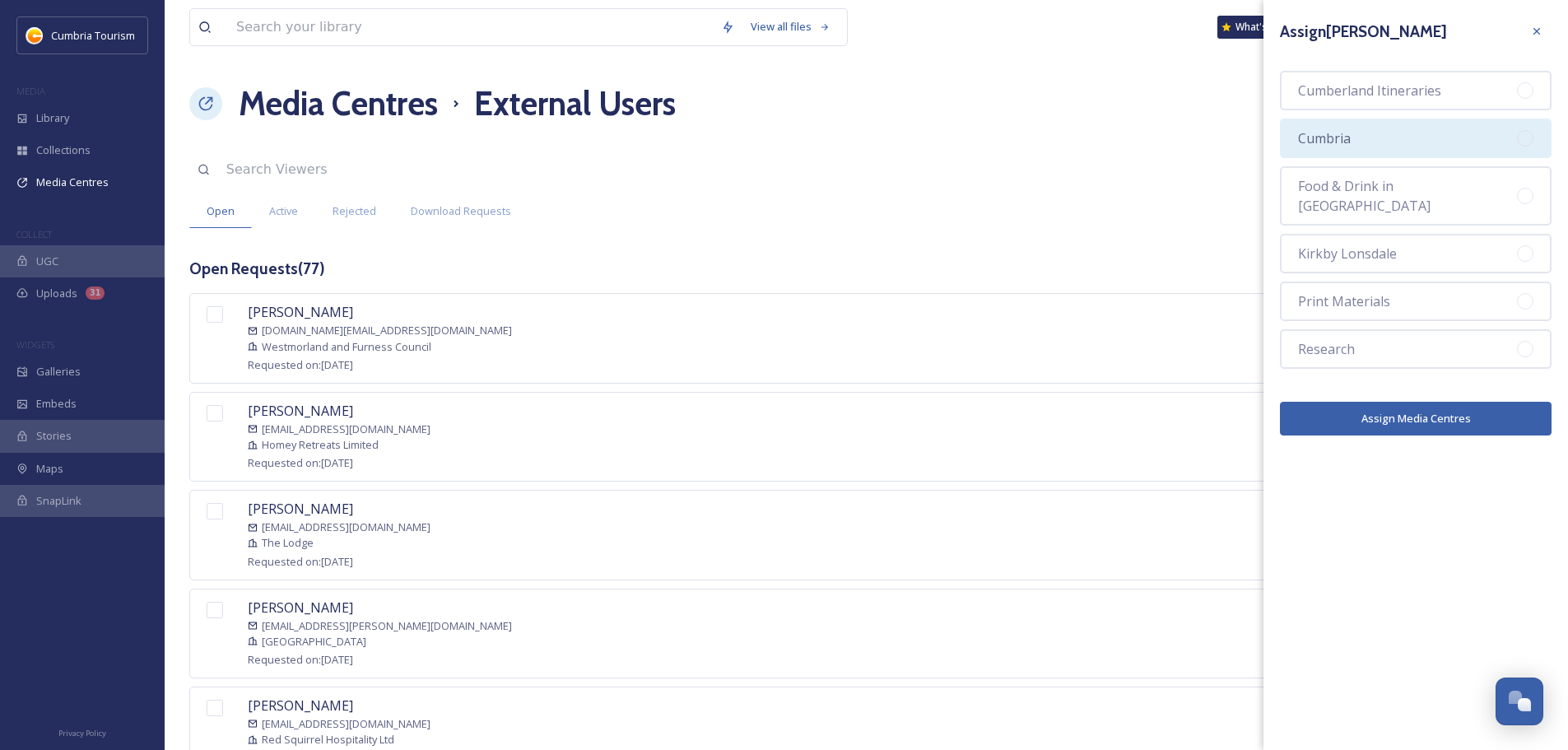
click at [1376, 151] on div "Cumbria" at bounding box center [1416, 139] width 272 height 40
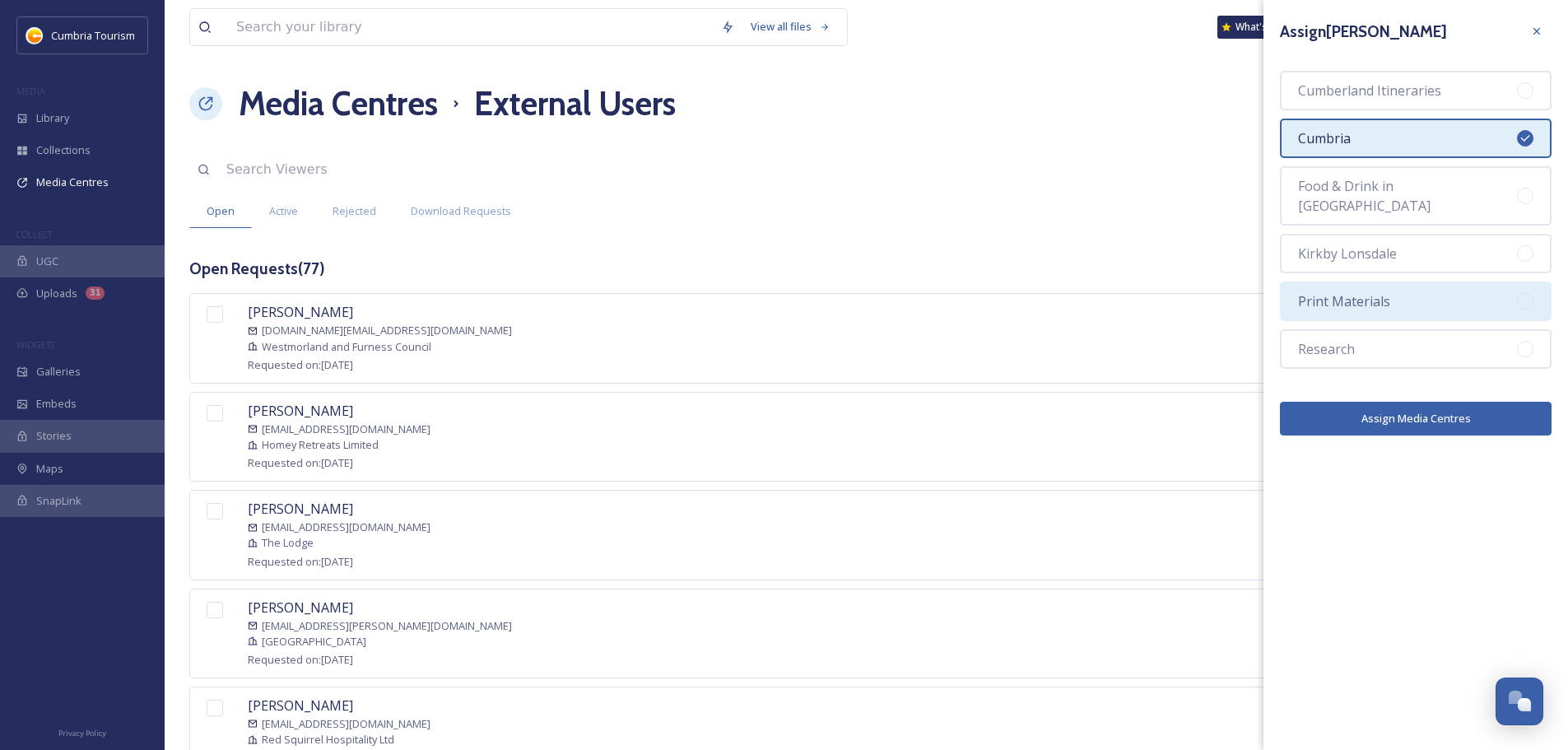
click at [1359, 292] on span "Print Materials" at bounding box center [1344, 302] width 92 height 20
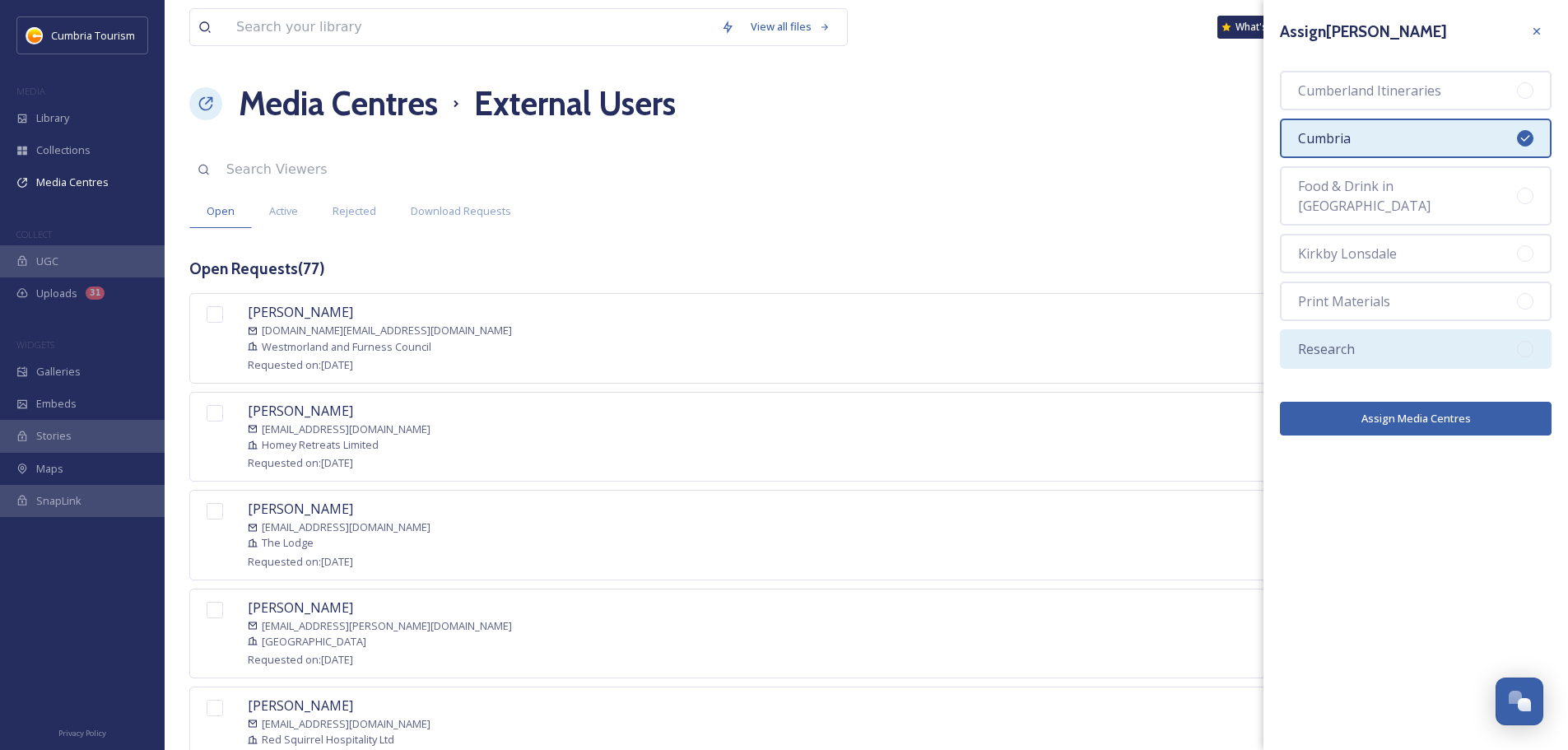
click at [1399, 343] on div "Research" at bounding box center [1416, 349] width 272 height 40
click at [1424, 413] on button "Assign Media Centres" at bounding box center [1416, 419] width 272 height 34
